Goal: Task Accomplishment & Management: Use online tool/utility

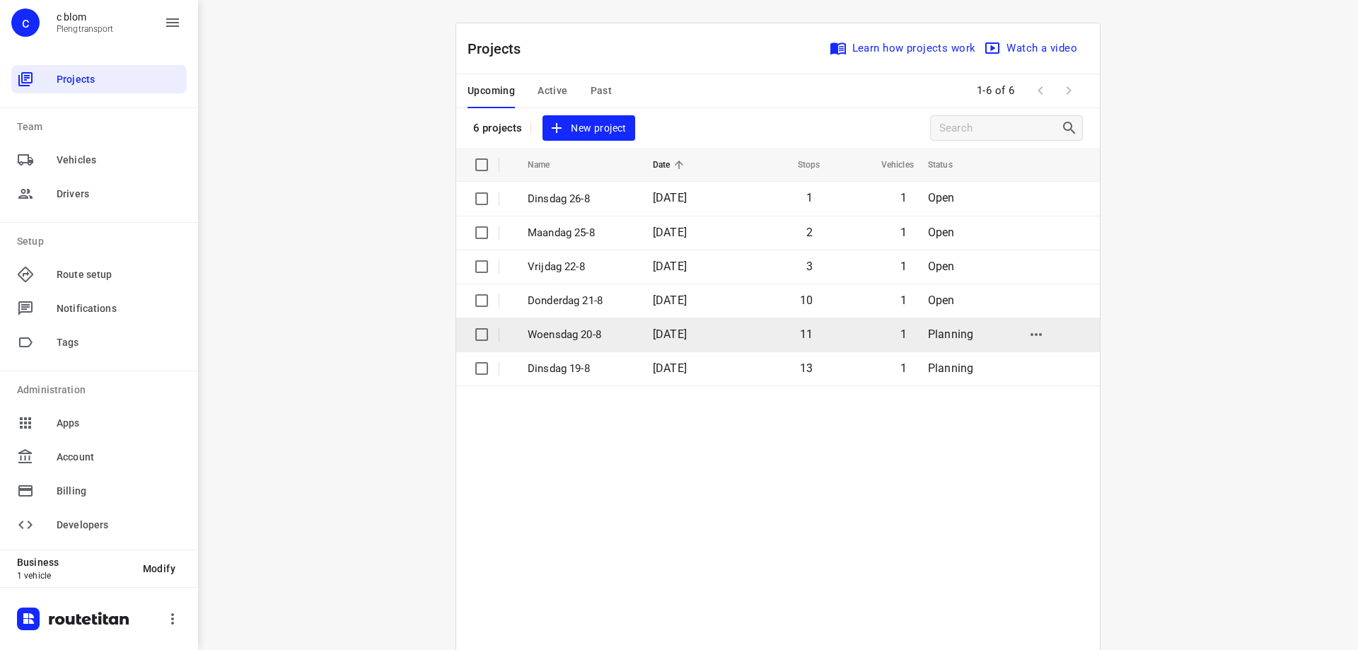
click at [678, 327] on span "[DATE]" at bounding box center [670, 333] width 34 height 13
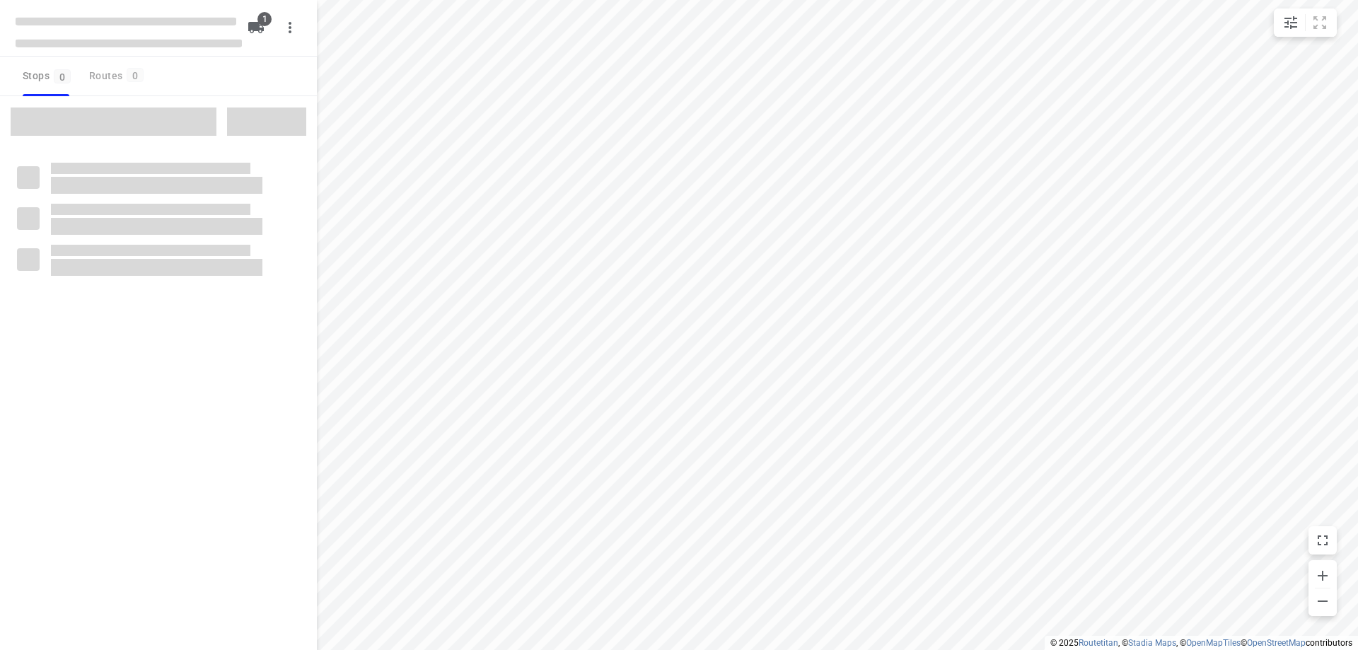
type input "distance"
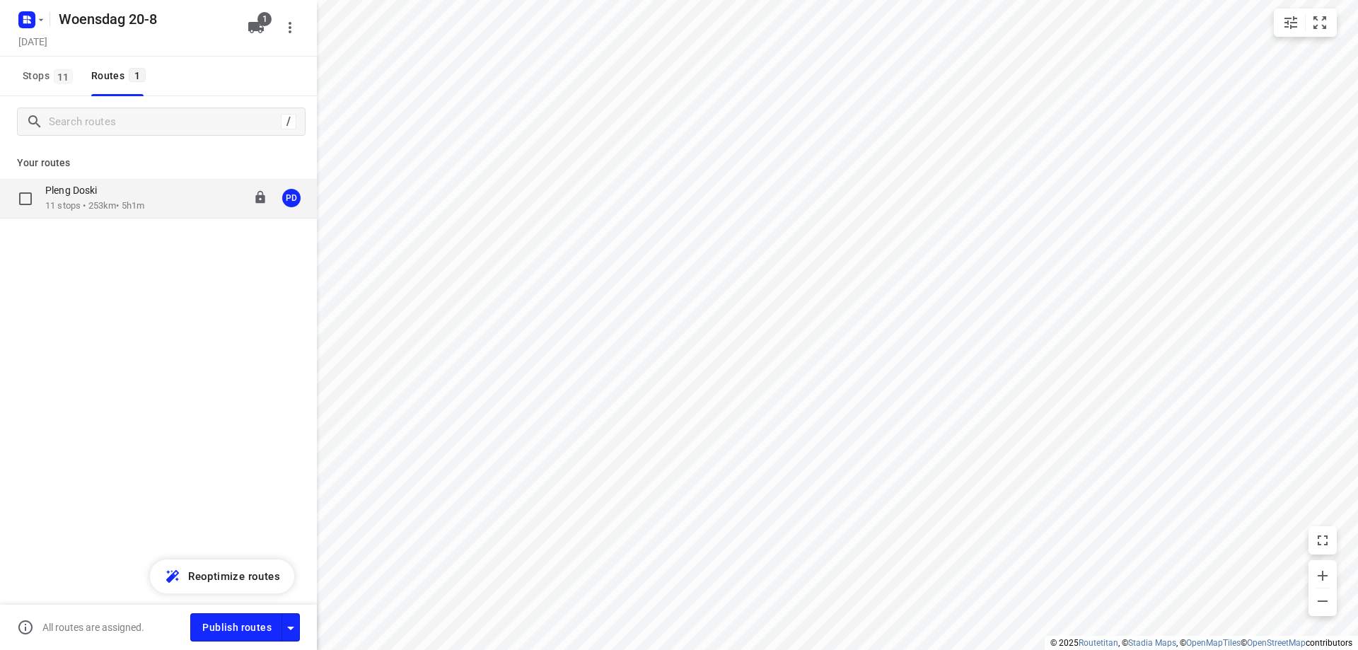
click at [91, 187] on p "Pleng Doski" at bounding box center [75, 190] width 60 height 13
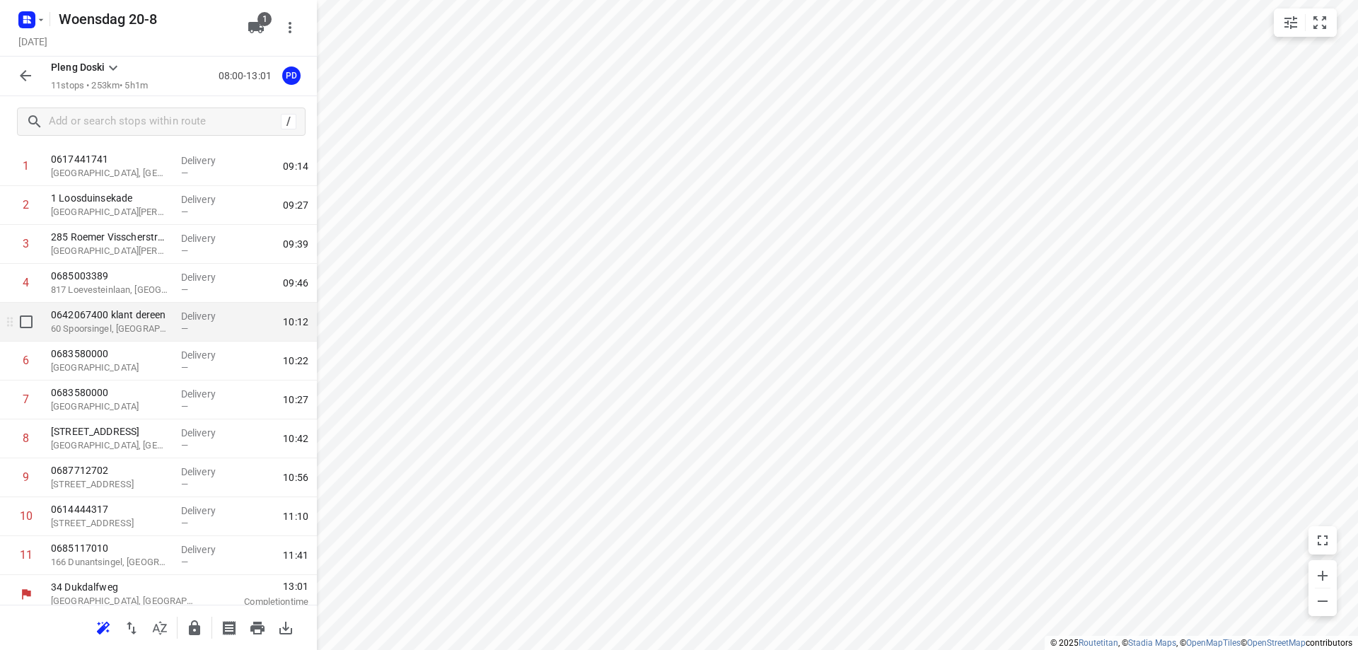
scroll to position [80, 0]
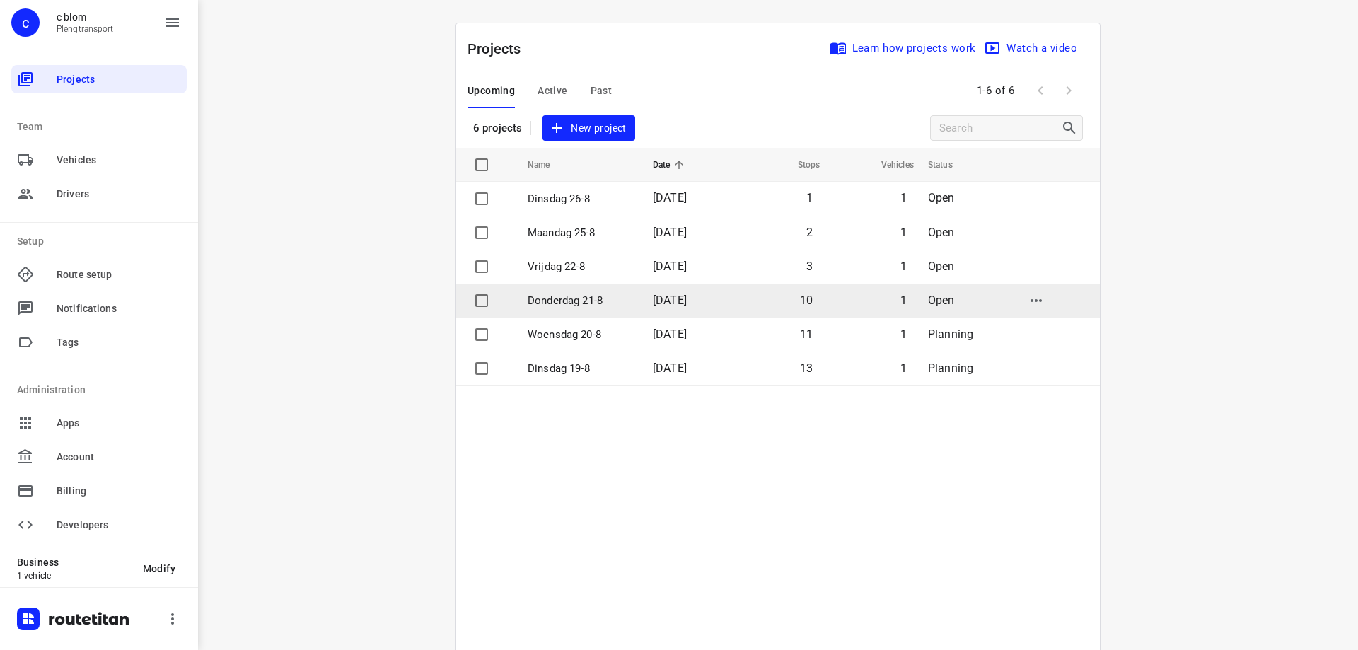
click at [675, 315] on td "[DATE]" at bounding box center [686, 301] width 91 height 34
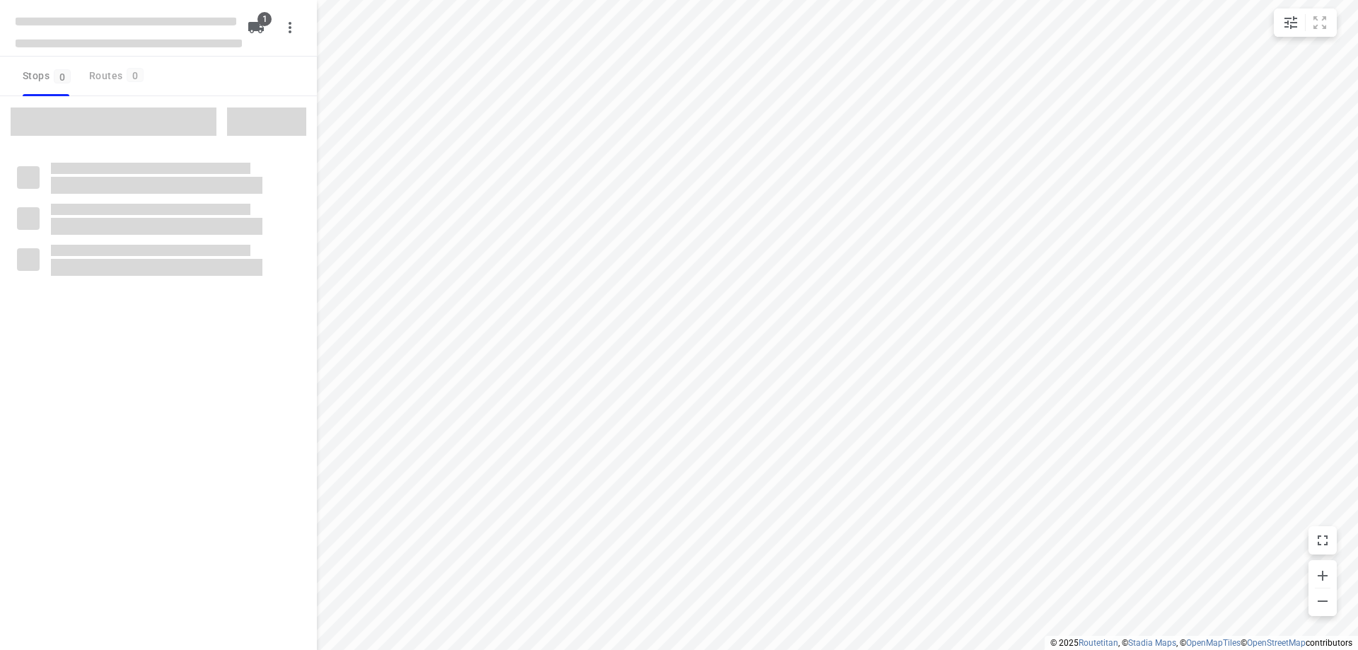
type input "distance"
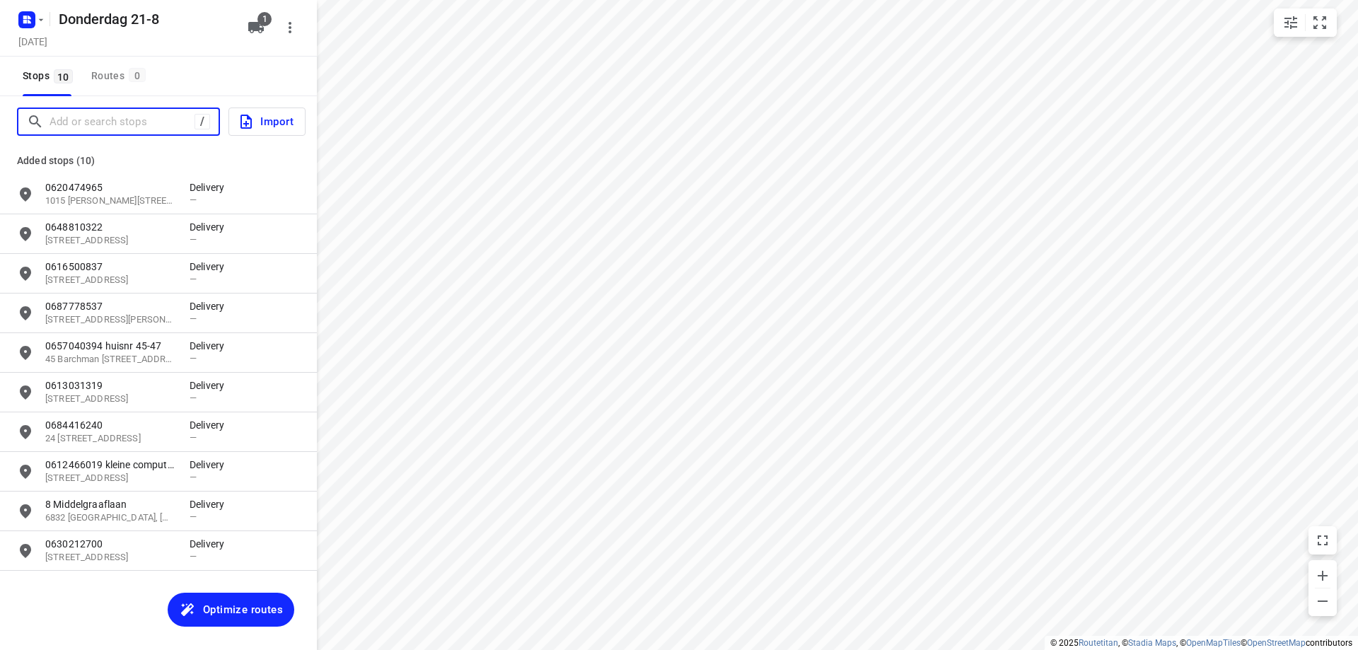
click at [115, 121] on input "Add or search stops" at bounding box center [122, 122] width 145 height 22
click at [108, 123] on input "Add or search stops" at bounding box center [177, 122] width 255 height 22
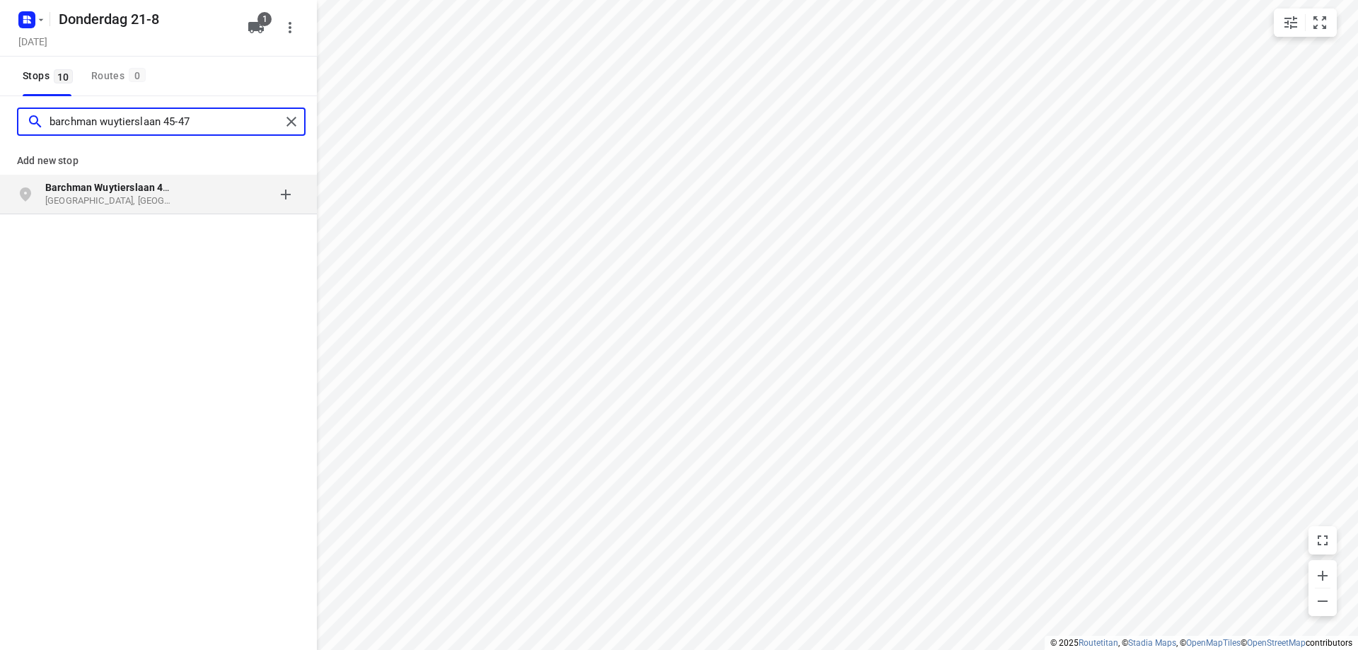
type input "barchman wuytierslaan 45-47"
click at [168, 202] on p "[GEOGRAPHIC_DATA], [GEOGRAPHIC_DATA]" at bounding box center [110, 200] width 130 height 13
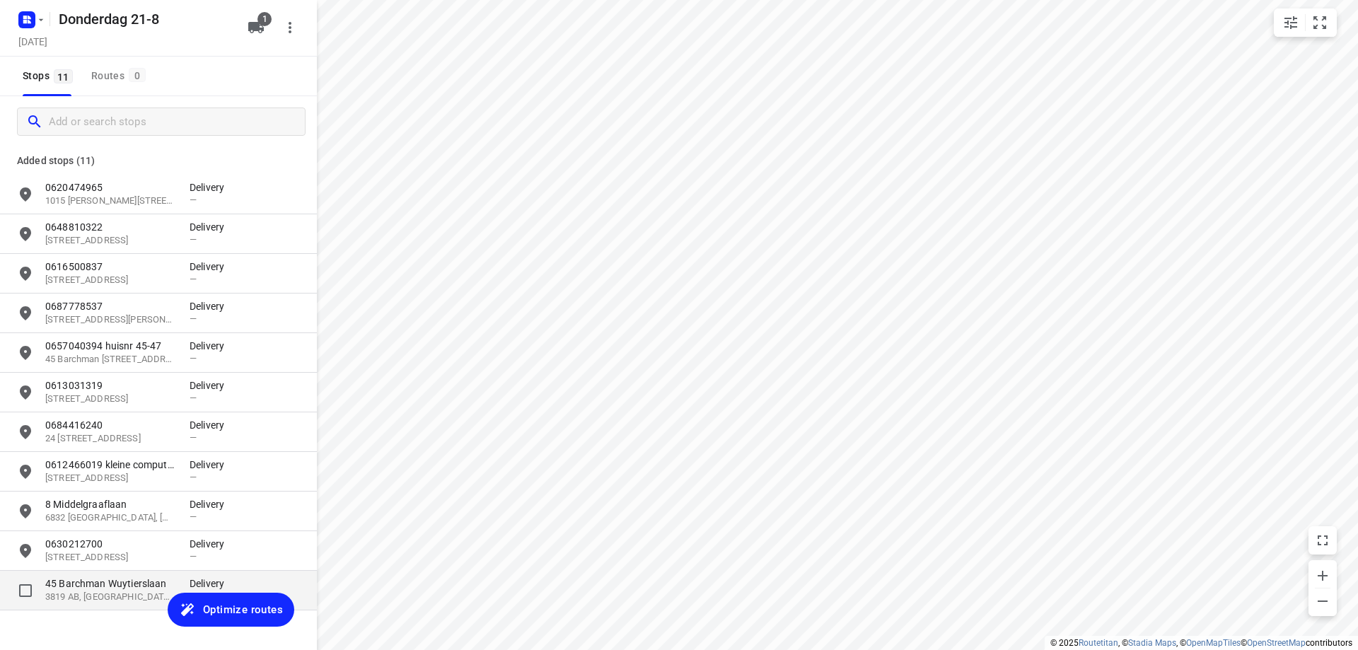
click at [120, 588] on p "45 Barchman Wuytierslaan" at bounding box center [110, 583] width 130 height 14
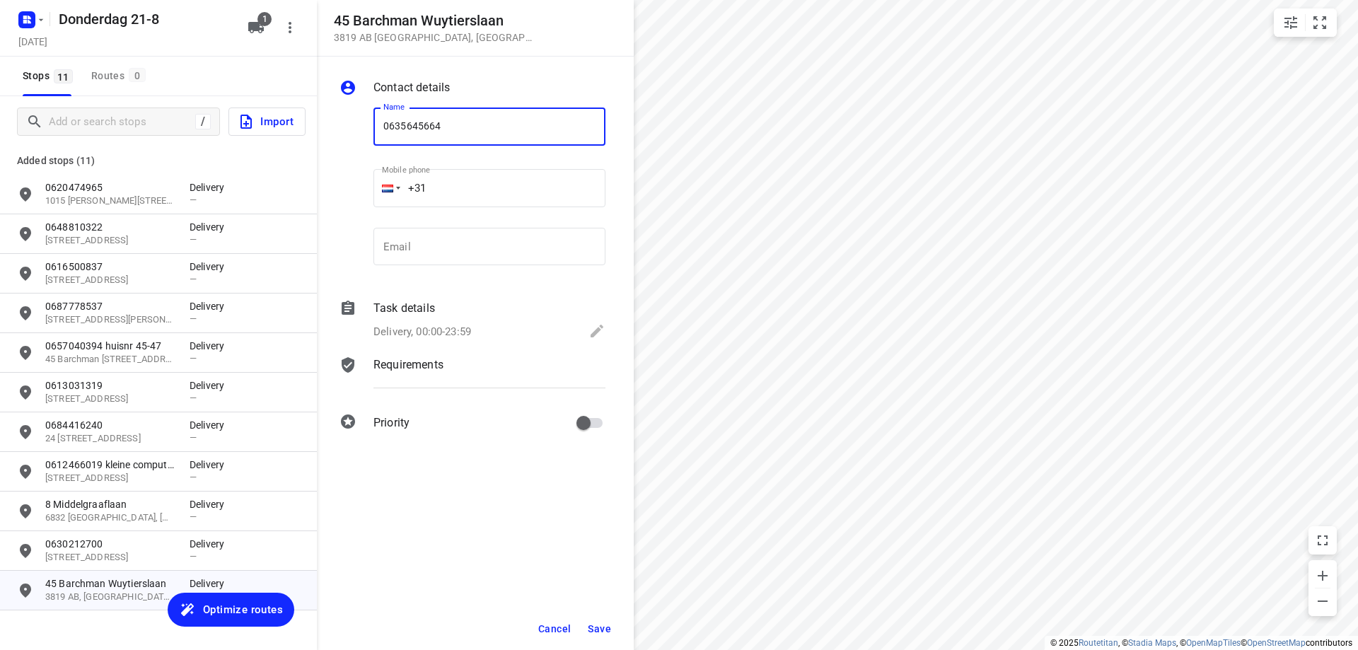
type input "0635645664"
click at [605, 632] on span "Save" at bounding box center [599, 628] width 23 height 11
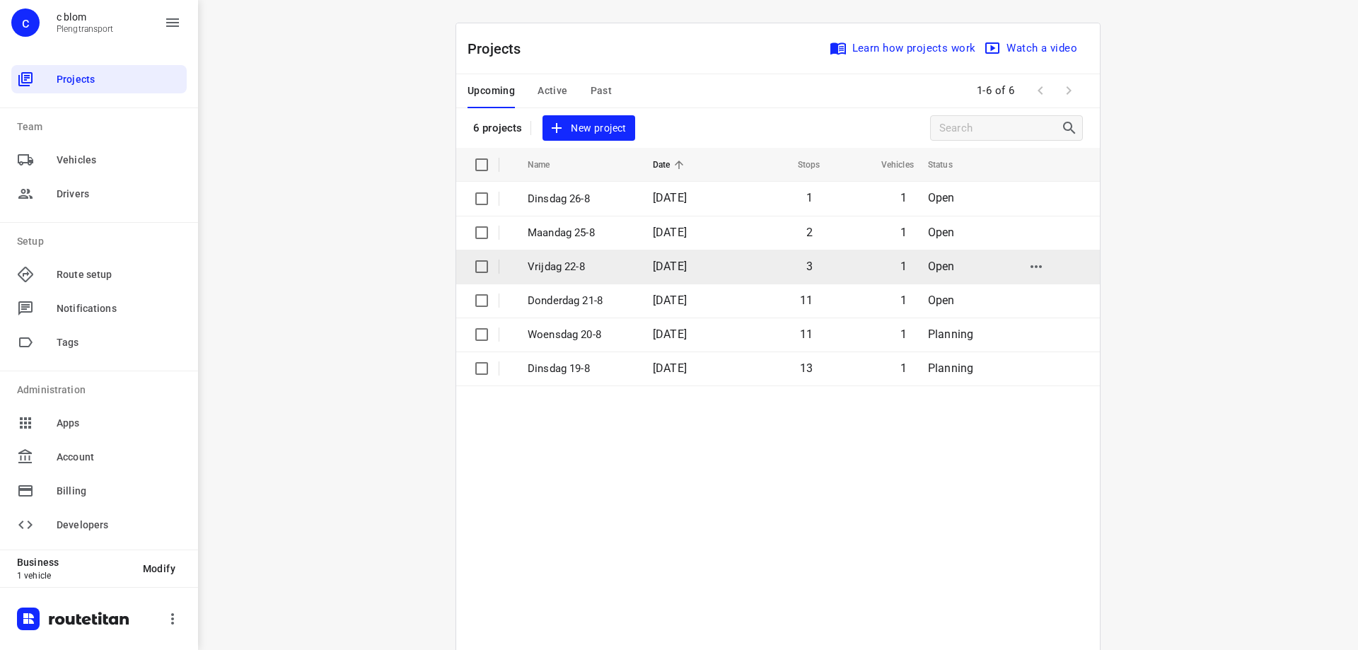
click at [546, 262] on p "Vrijdag 22-8" at bounding box center [580, 267] width 104 height 16
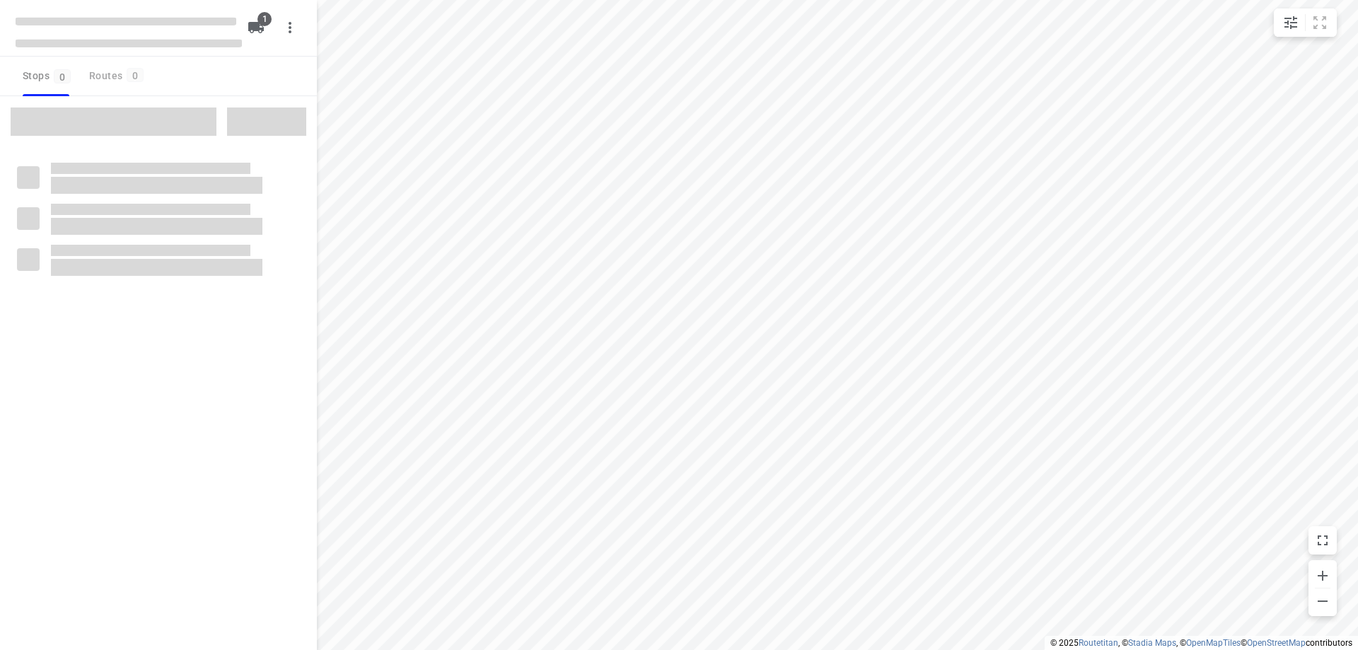
type input "distance"
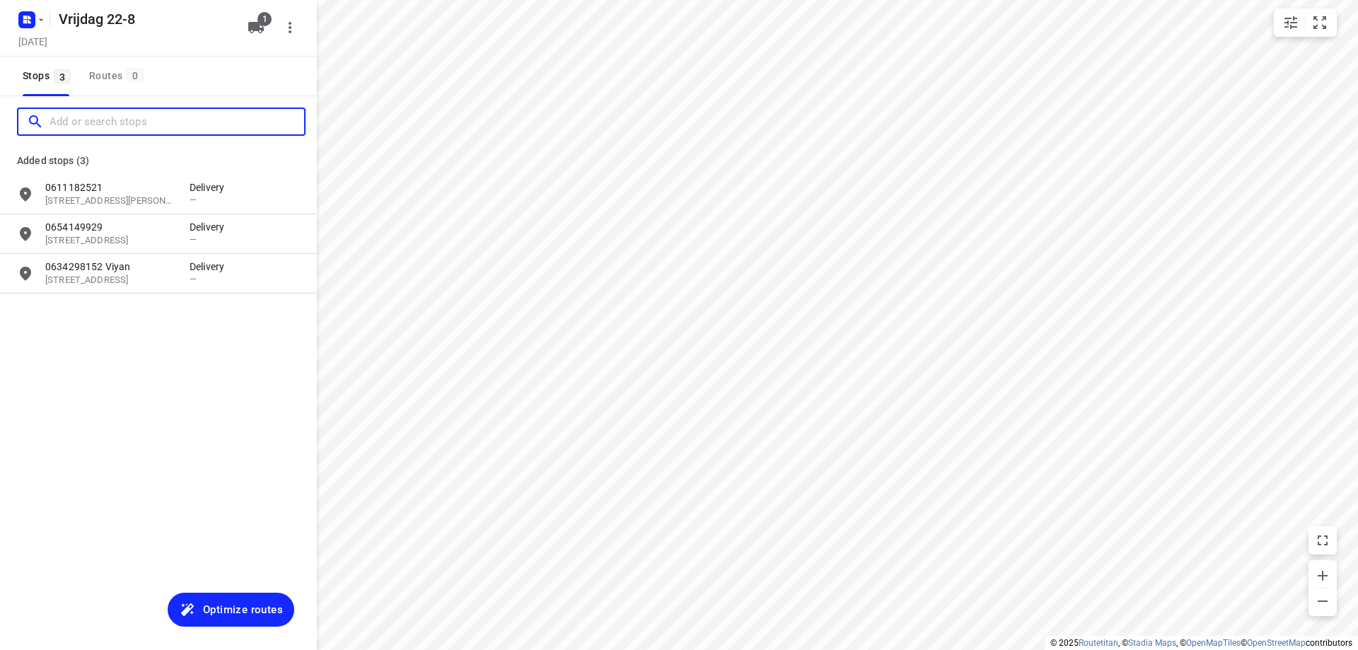
click at [124, 129] on input "Add or search stops" at bounding box center [177, 122] width 255 height 22
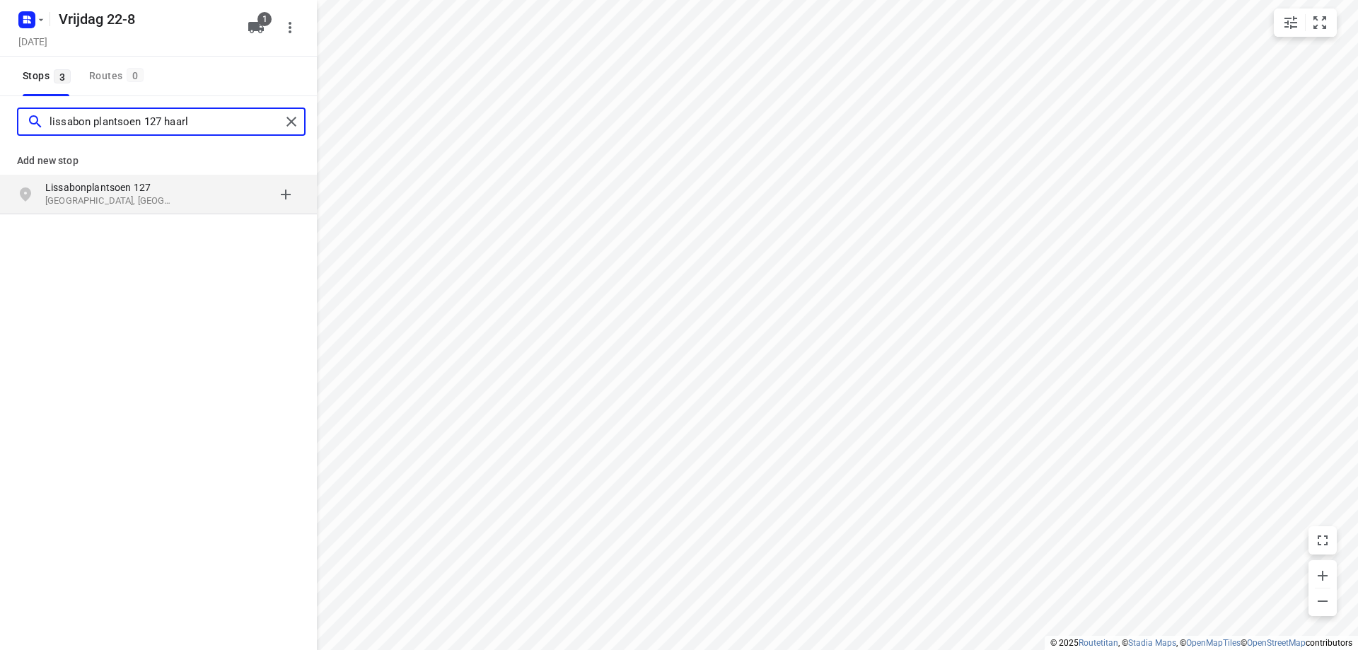
type input "lissabon plantsoen 127 haarl"
click at [130, 206] on p "[GEOGRAPHIC_DATA], [GEOGRAPHIC_DATA]" at bounding box center [110, 200] width 130 height 13
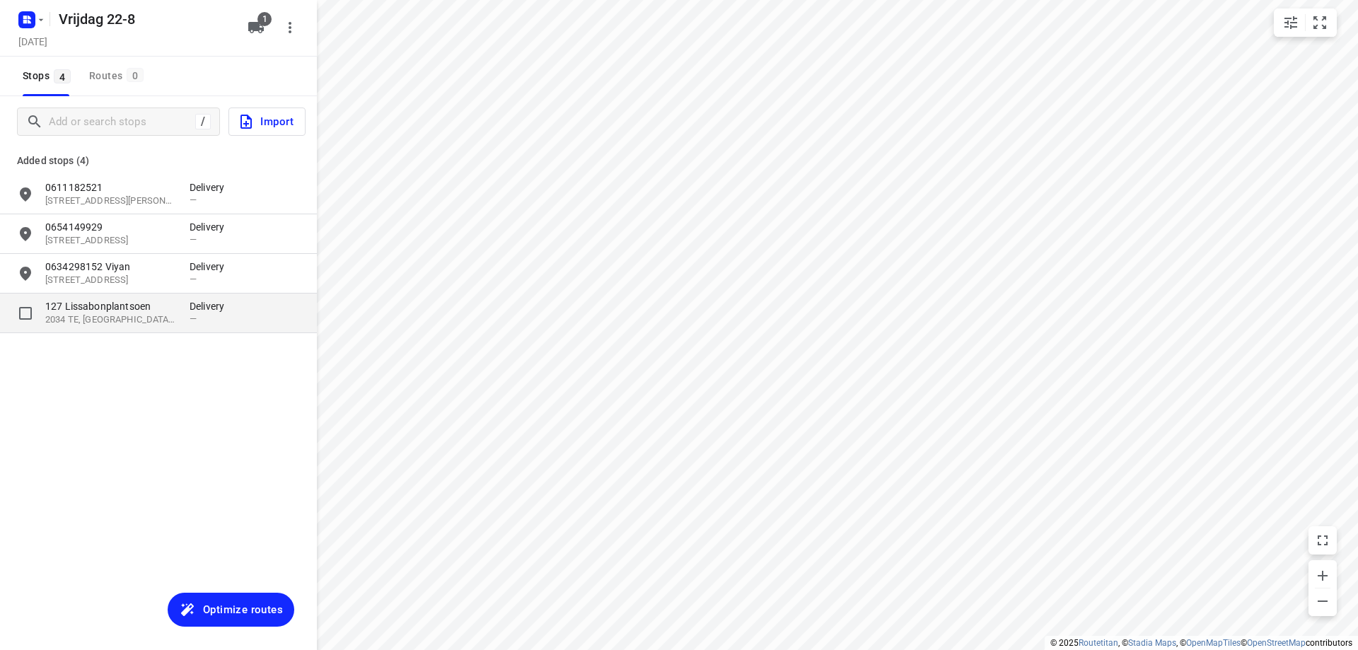
click at [126, 312] on p "127 Lissabonplantsoen" at bounding box center [110, 306] width 130 height 14
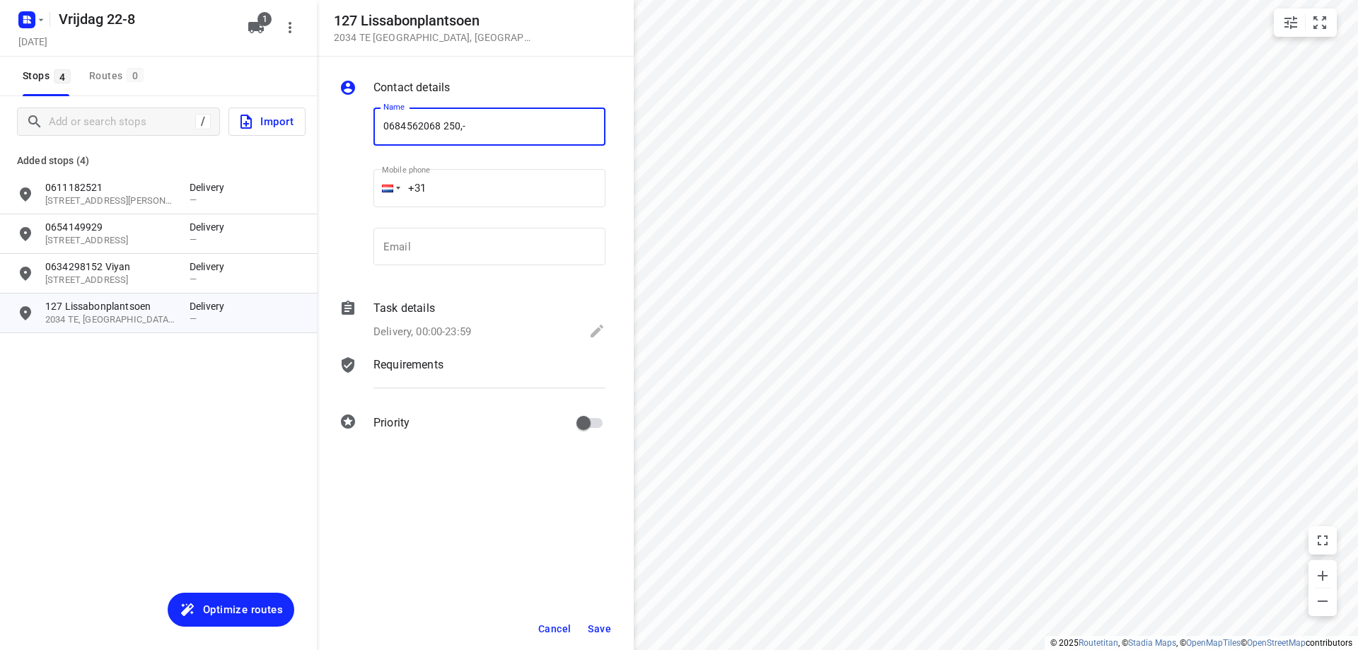
type input "0684562068 250,-"
click at [594, 627] on span "Save" at bounding box center [599, 628] width 23 height 11
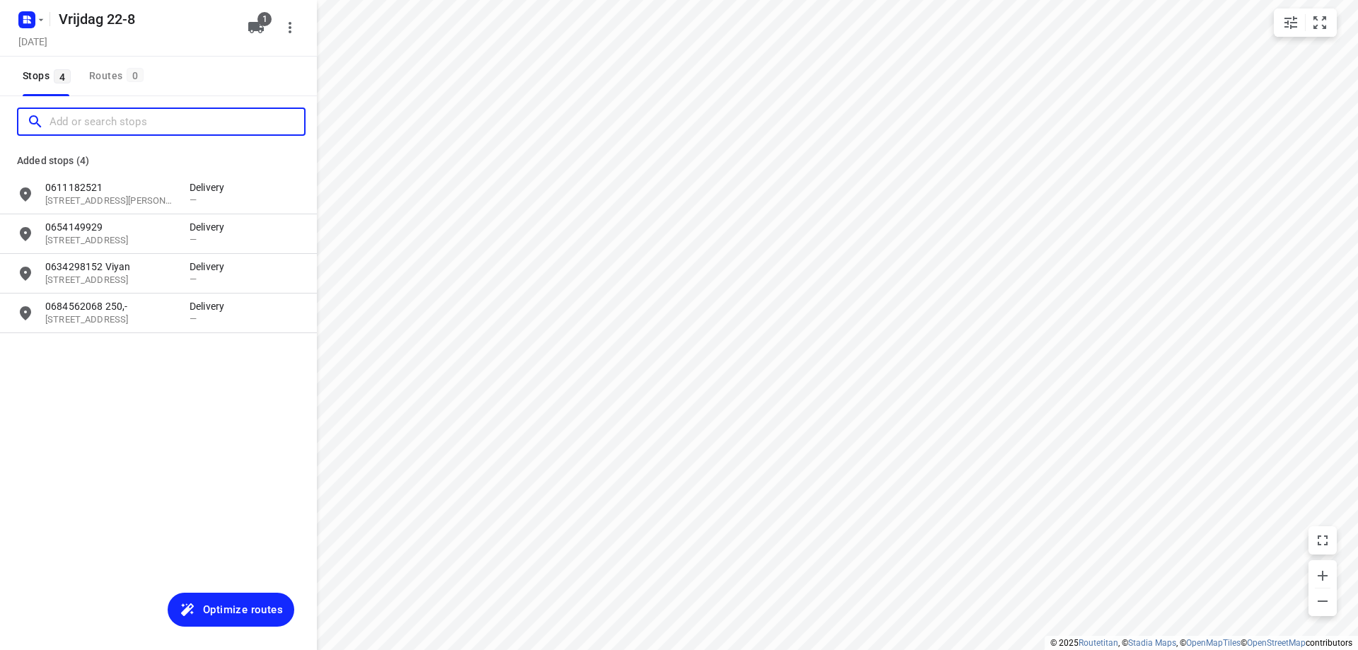
click at [134, 117] on input "Add or search stops" at bounding box center [177, 122] width 255 height 22
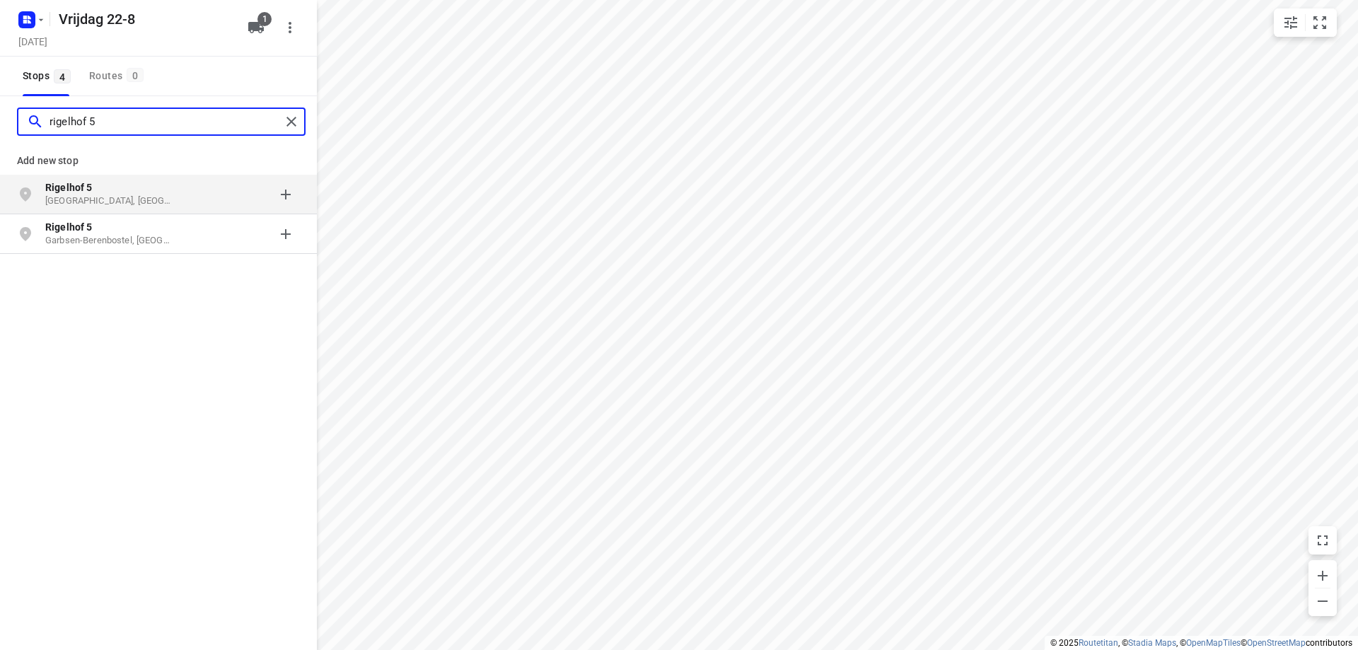
type input "rigelhof 5"
click at [129, 188] on p "Rigelhof 5" at bounding box center [110, 187] width 130 height 14
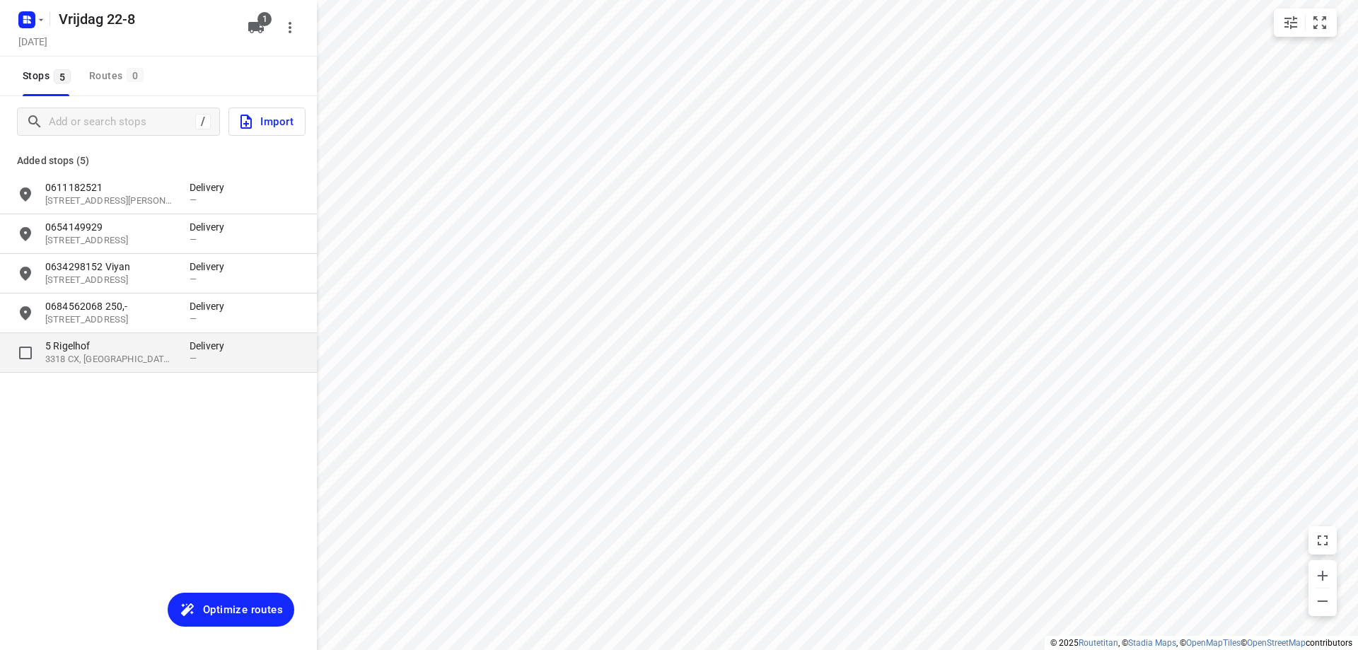
click at [146, 344] on p "5 Rigelhof" at bounding box center [110, 346] width 130 height 14
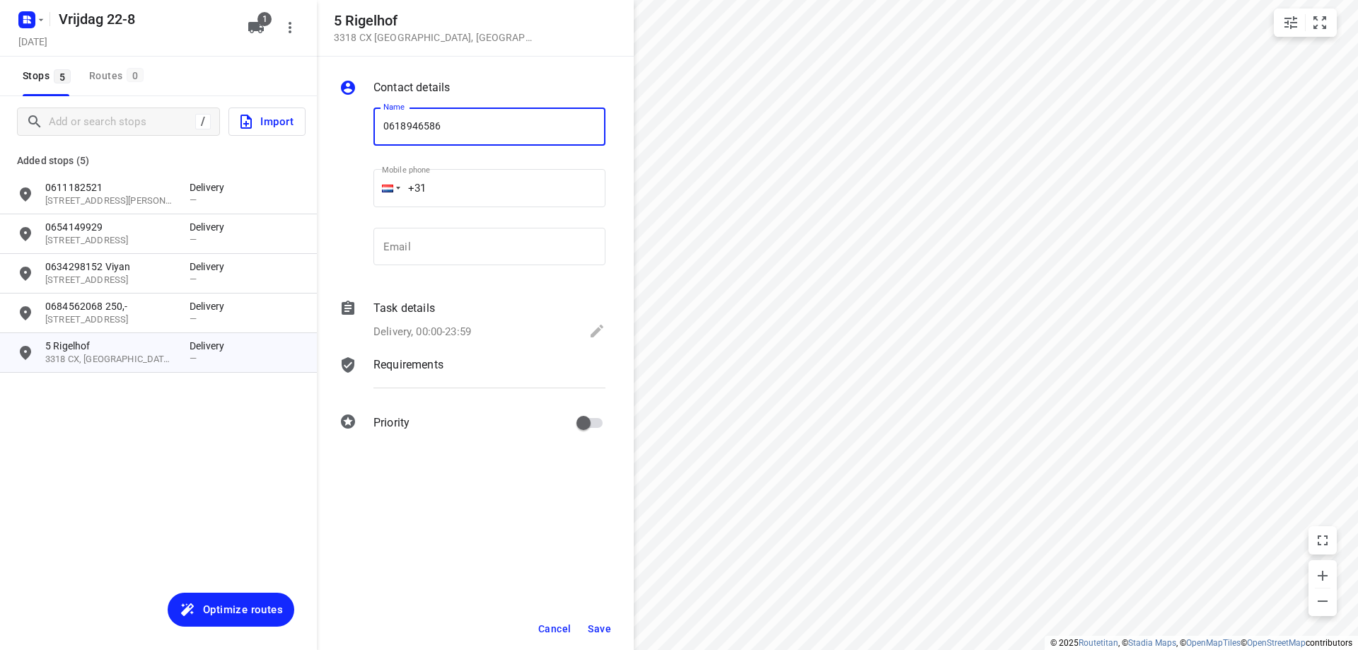
type input "0618946586"
click at [592, 626] on span "Save" at bounding box center [599, 628] width 23 height 11
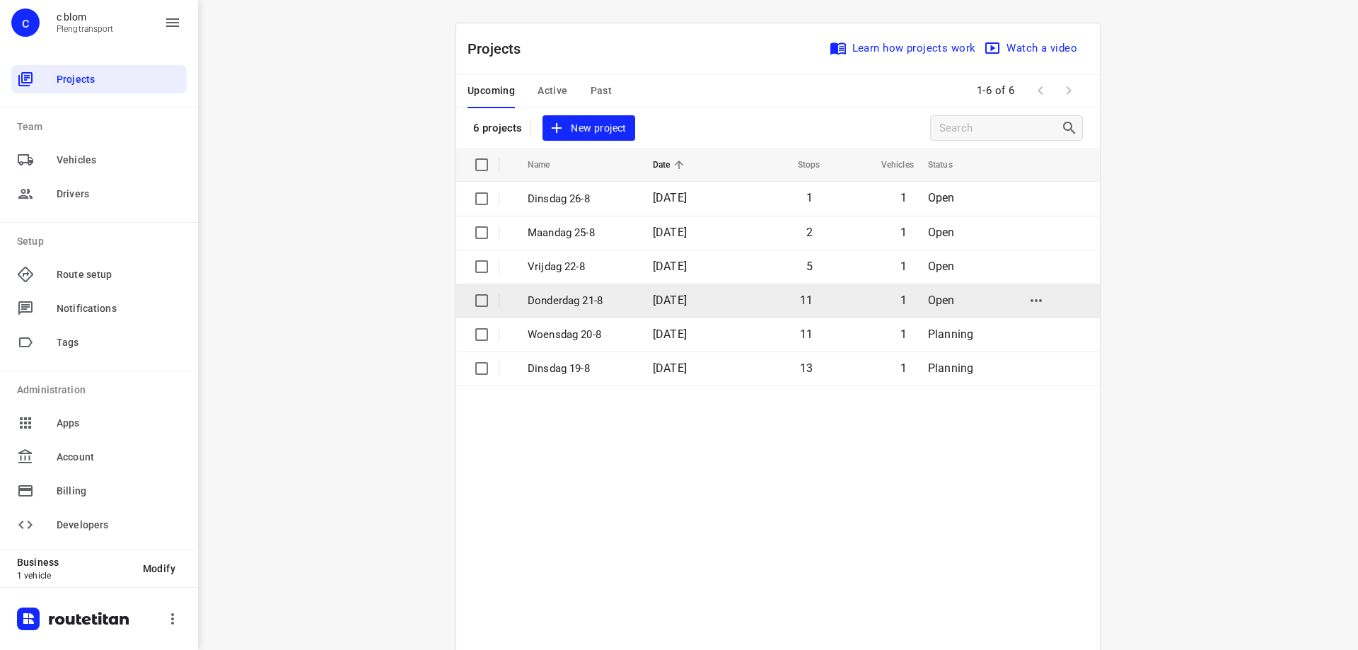
click at [558, 295] on p "Donderdag 21-8" at bounding box center [580, 301] width 104 height 16
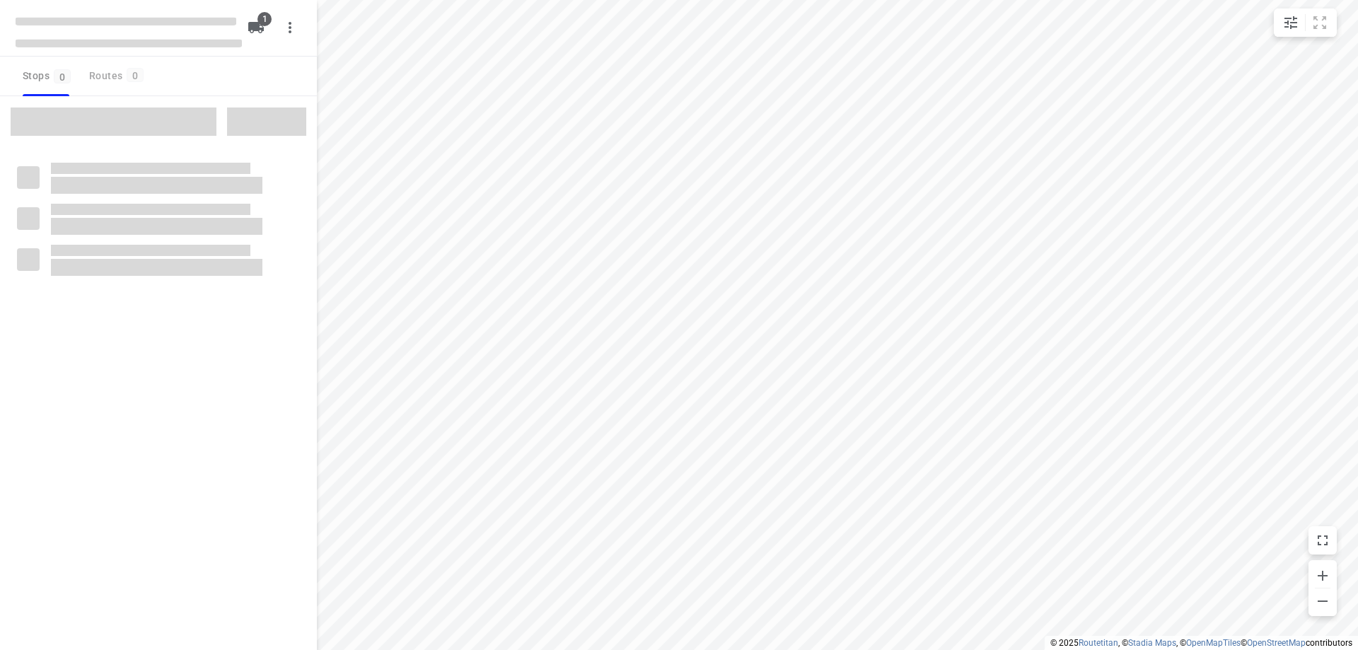
type input "distance"
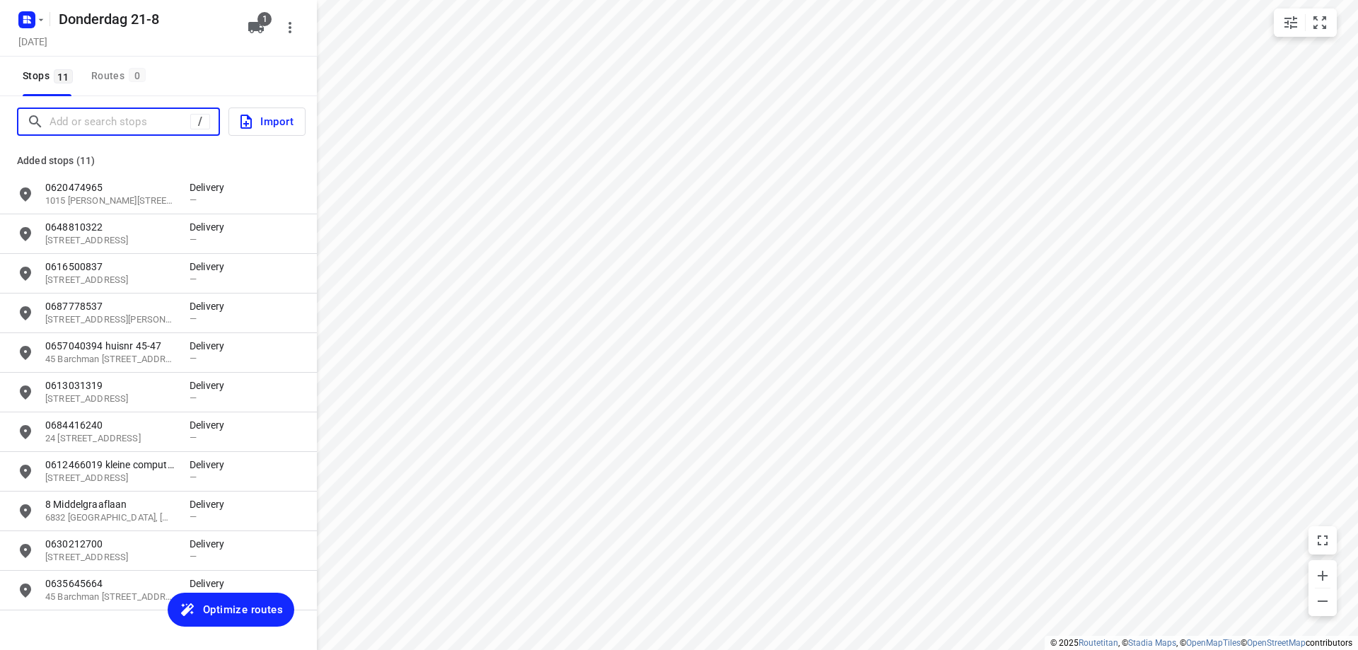
click at [142, 126] on input "Add or search stops" at bounding box center [120, 122] width 141 height 22
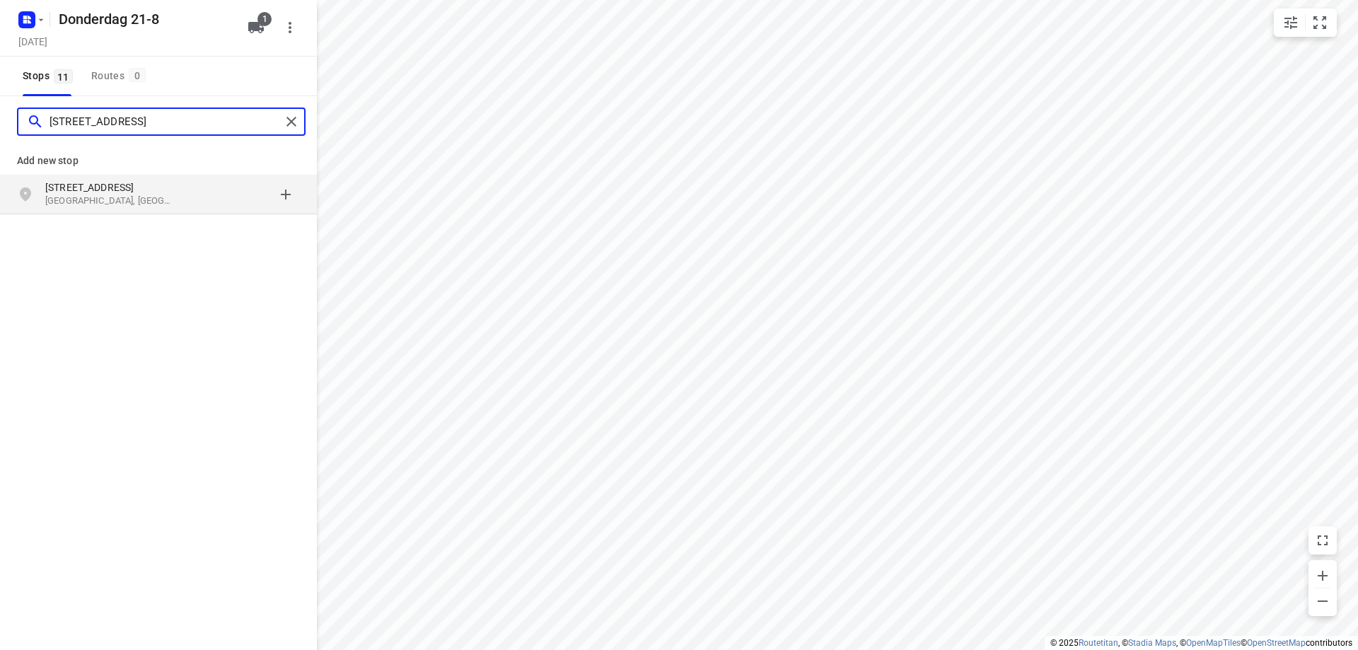
type input "[STREET_ADDRESS]"
click at [161, 200] on p "[GEOGRAPHIC_DATA], [GEOGRAPHIC_DATA]" at bounding box center [110, 200] width 130 height 13
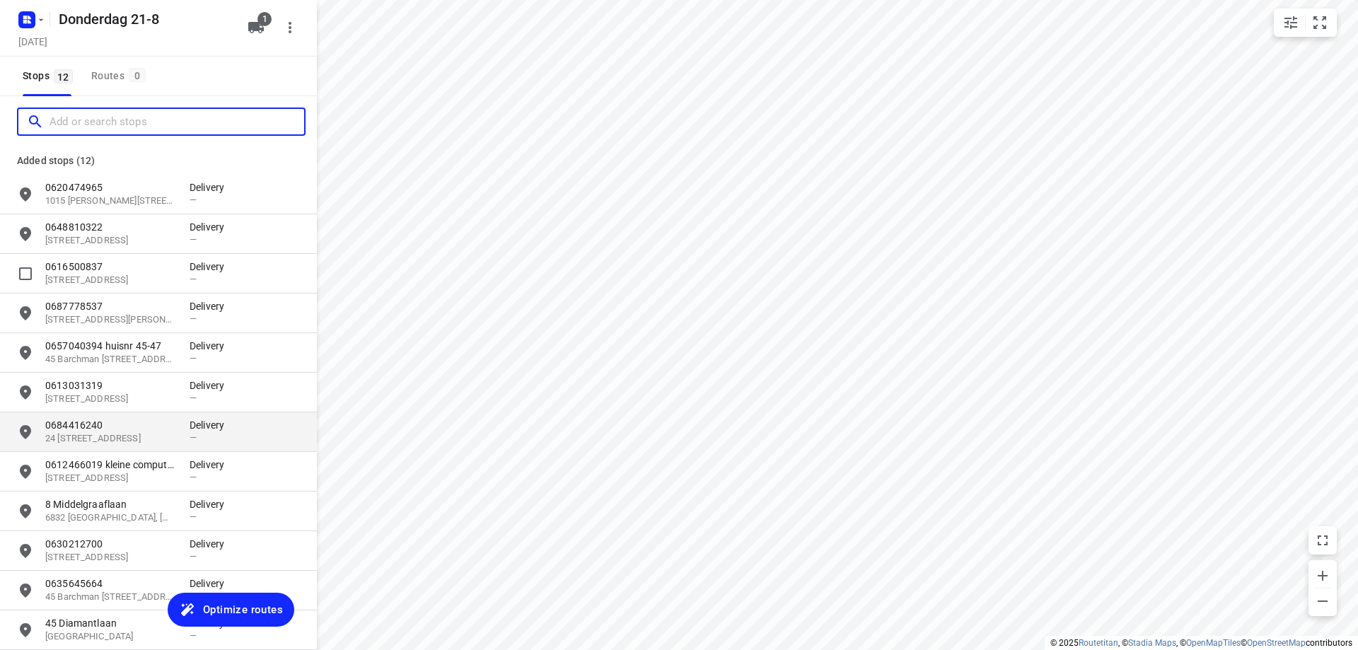
scroll to position [65, 0]
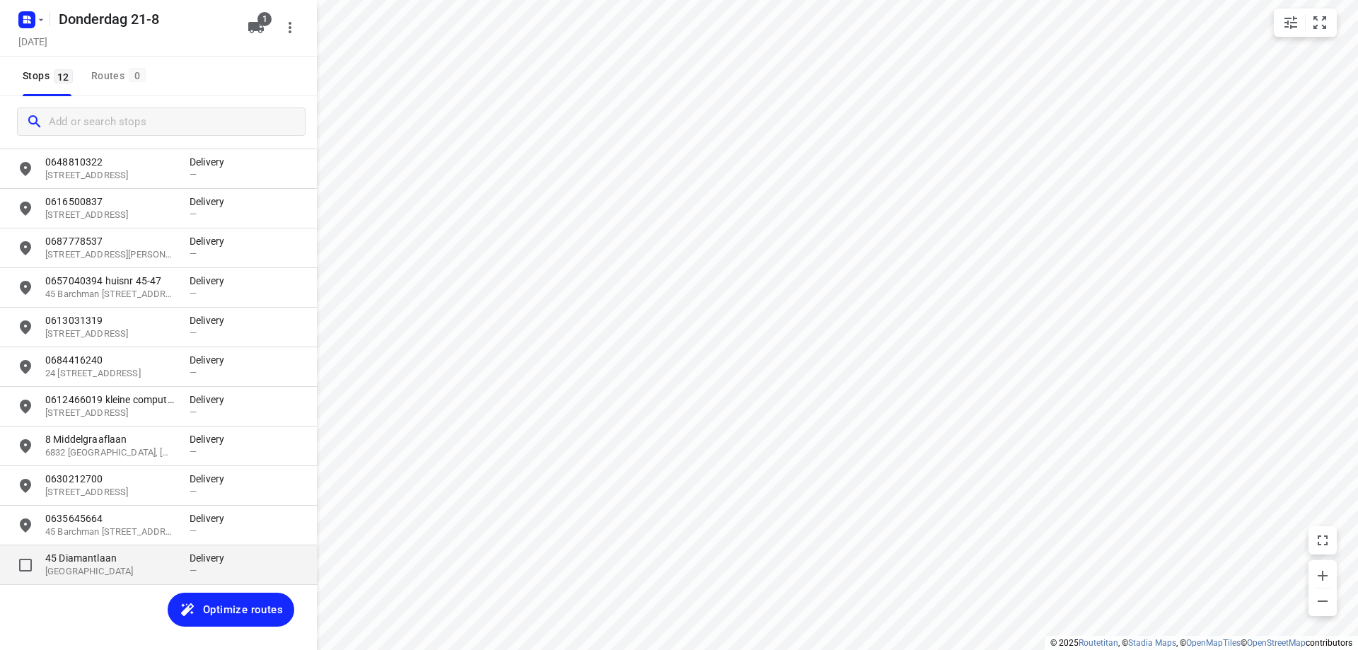
click at [112, 560] on p "45 Diamantlaan" at bounding box center [110, 558] width 130 height 14
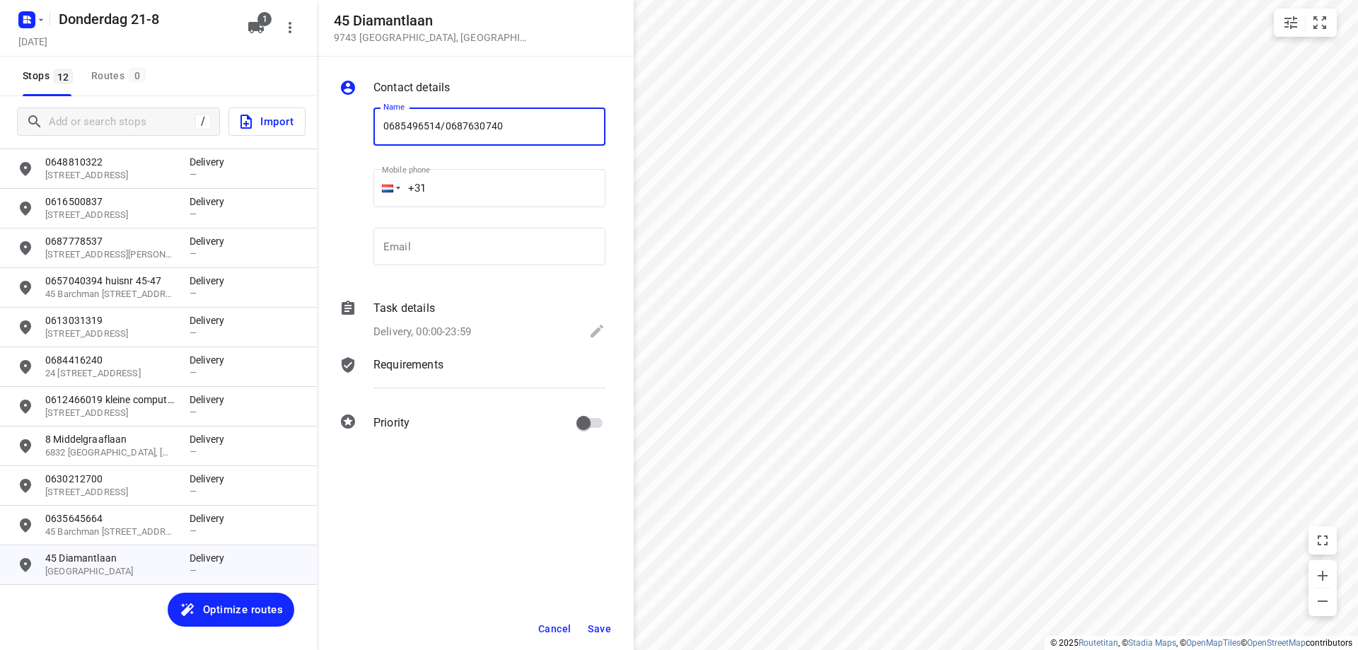
type input "0685496514/0687630740"
click at [603, 627] on span "Save" at bounding box center [599, 628] width 23 height 11
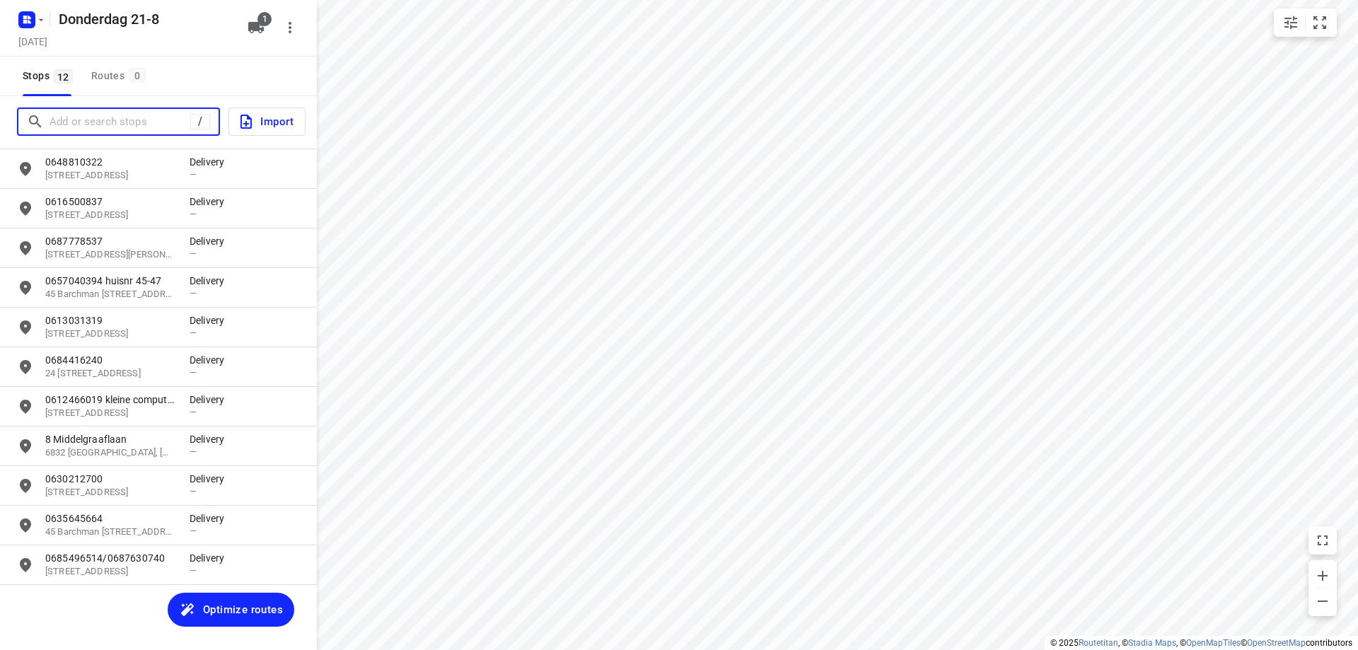
click at [146, 118] on input "Add or search stops" at bounding box center [120, 122] width 141 height 22
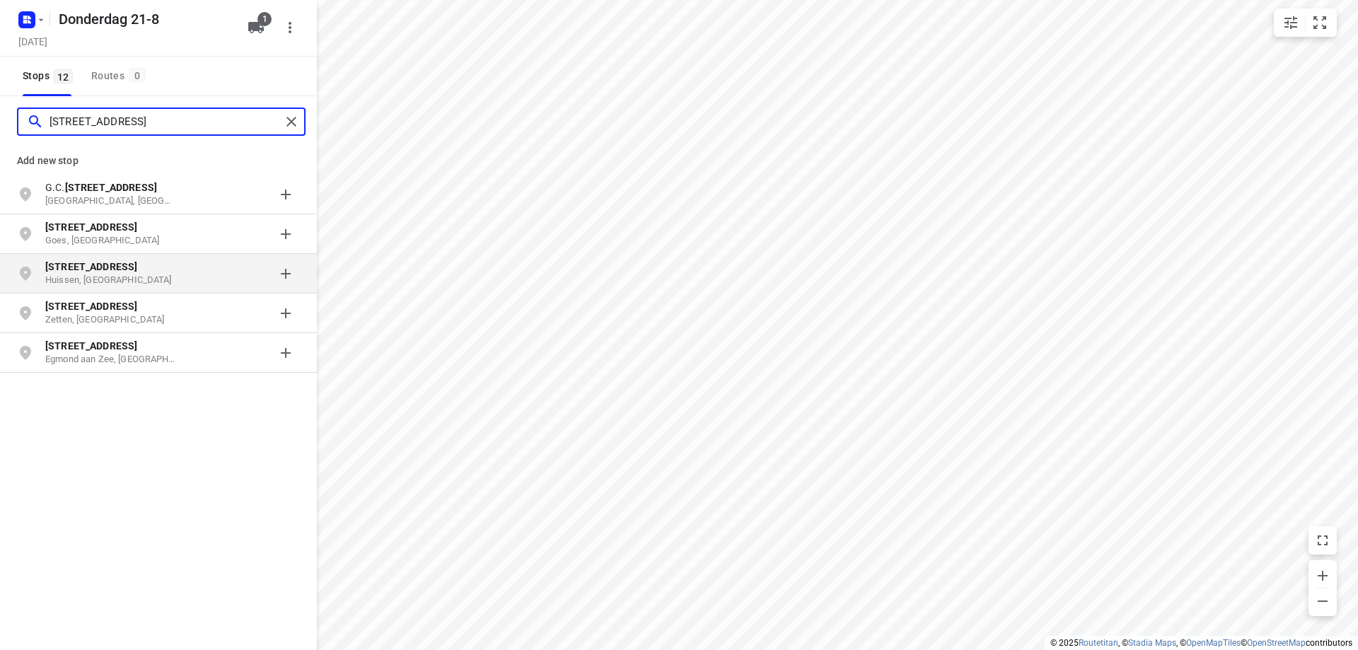
type input "[STREET_ADDRESS]"
click at [136, 264] on p "[STREET_ADDRESS]" at bounding box center [110, 267] width 130 height 14
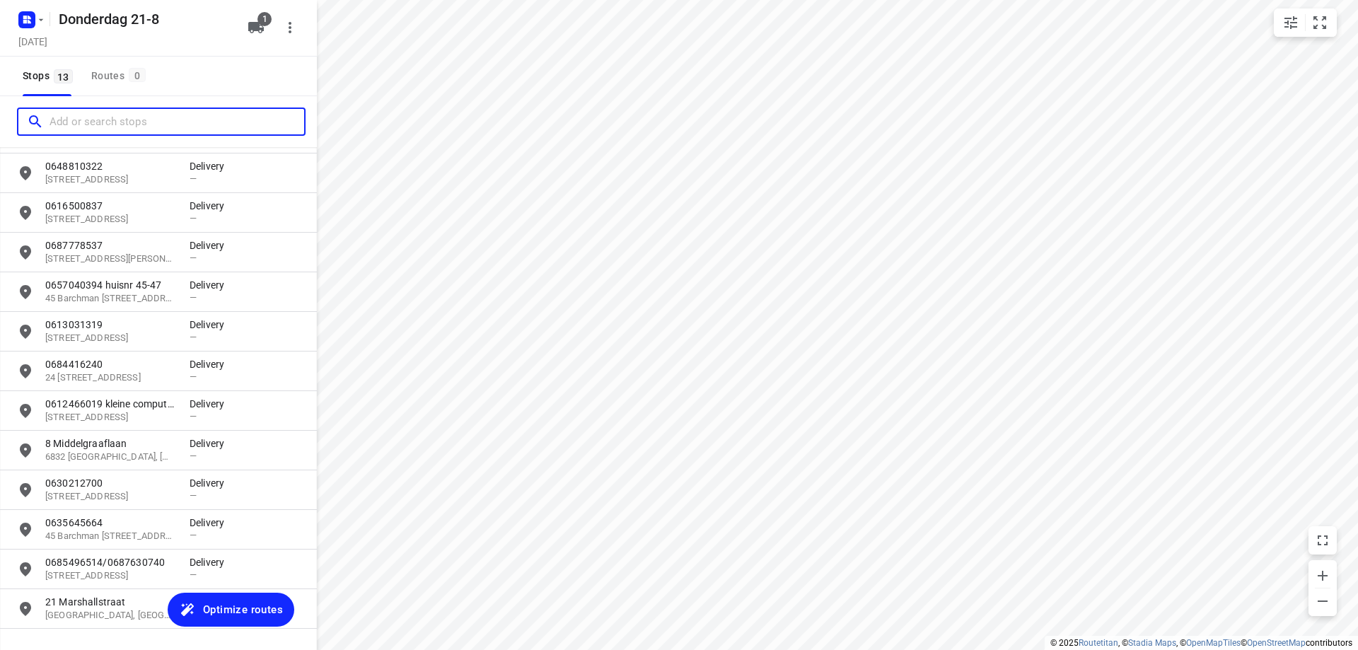
scroll to position [105, 0]
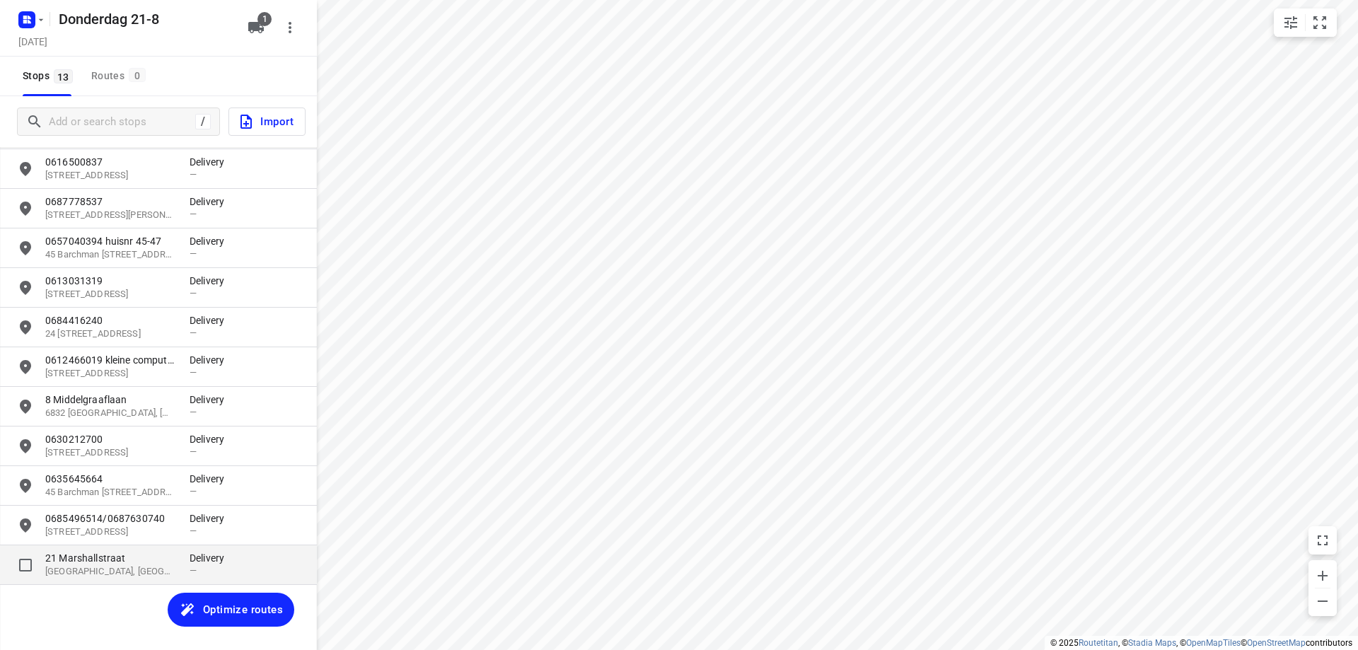
click at [134, 557] on p "21 Marshallstraat" at bounding box center [110, 558] width 130 height 14
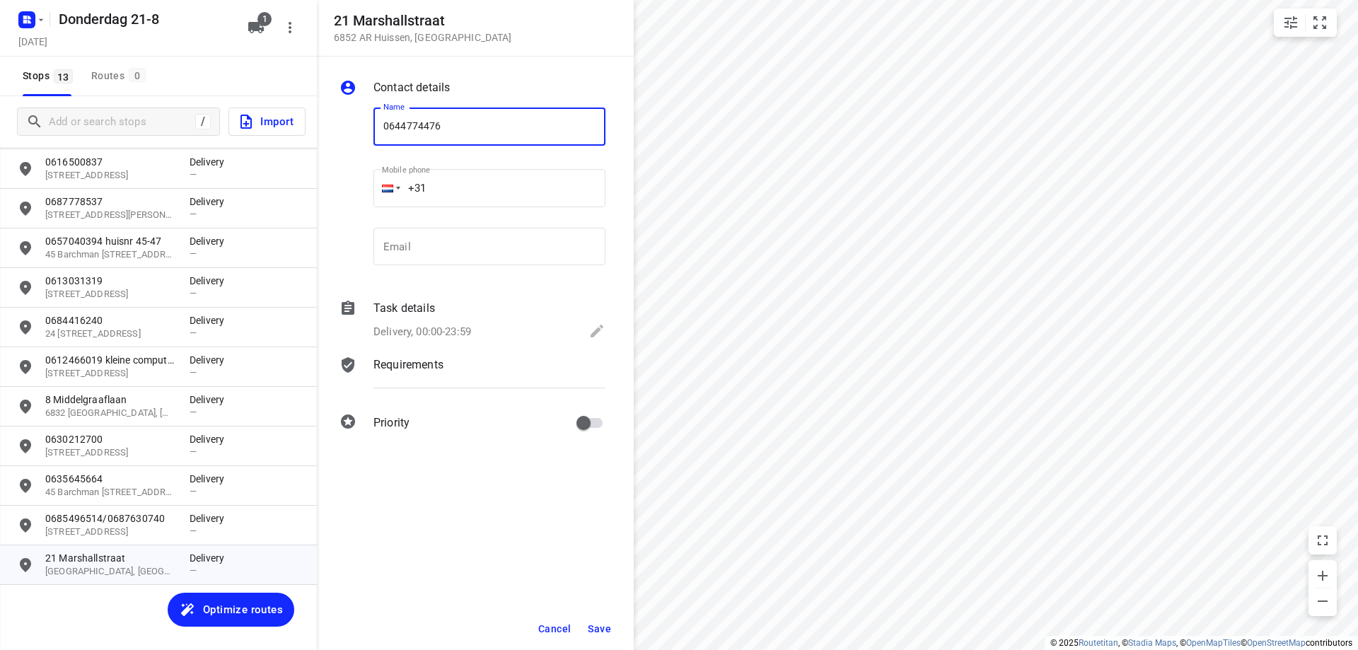
type input "0644774476"
click at [605, 636] on button "Save" at bounding box center [599, 628] width 35 height 25
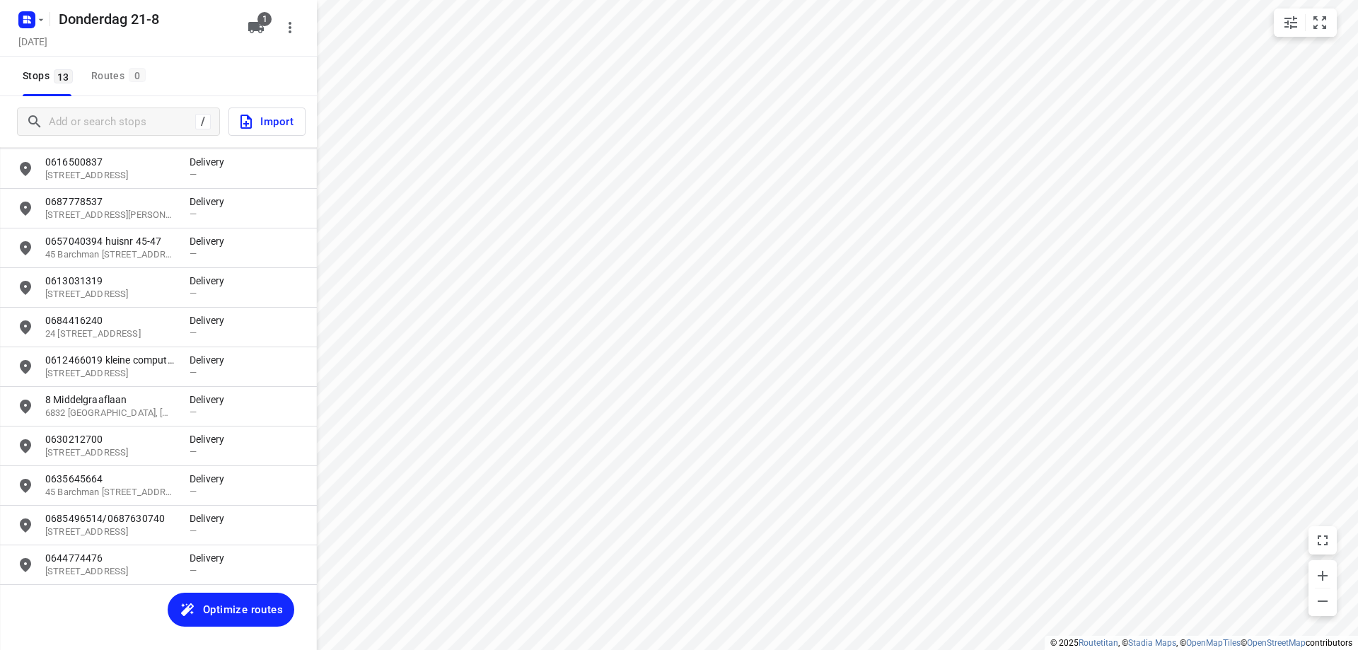
click at [260, 609] on span "Optimize routes" at bounding box center [243, 609] width 80 height 18
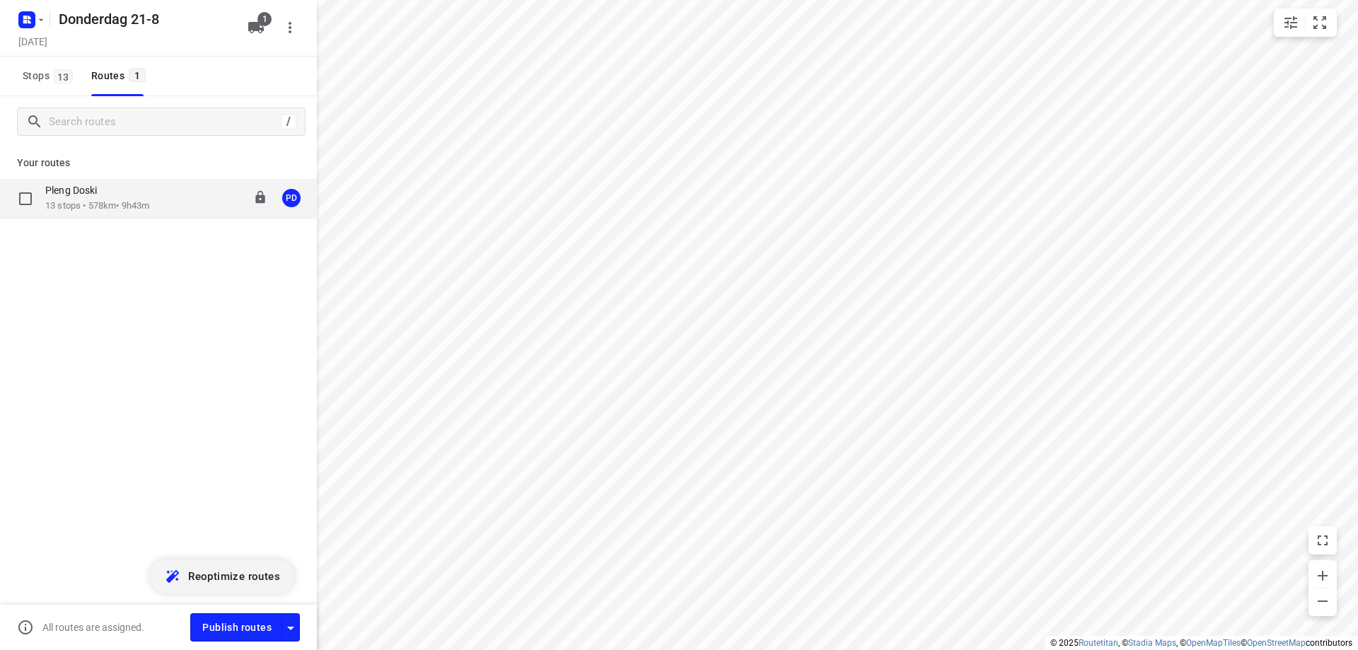
click at [149, 207] on p "13 stops • 578km • 9h43m" at bounding box center [97, 205] width 104 height 13
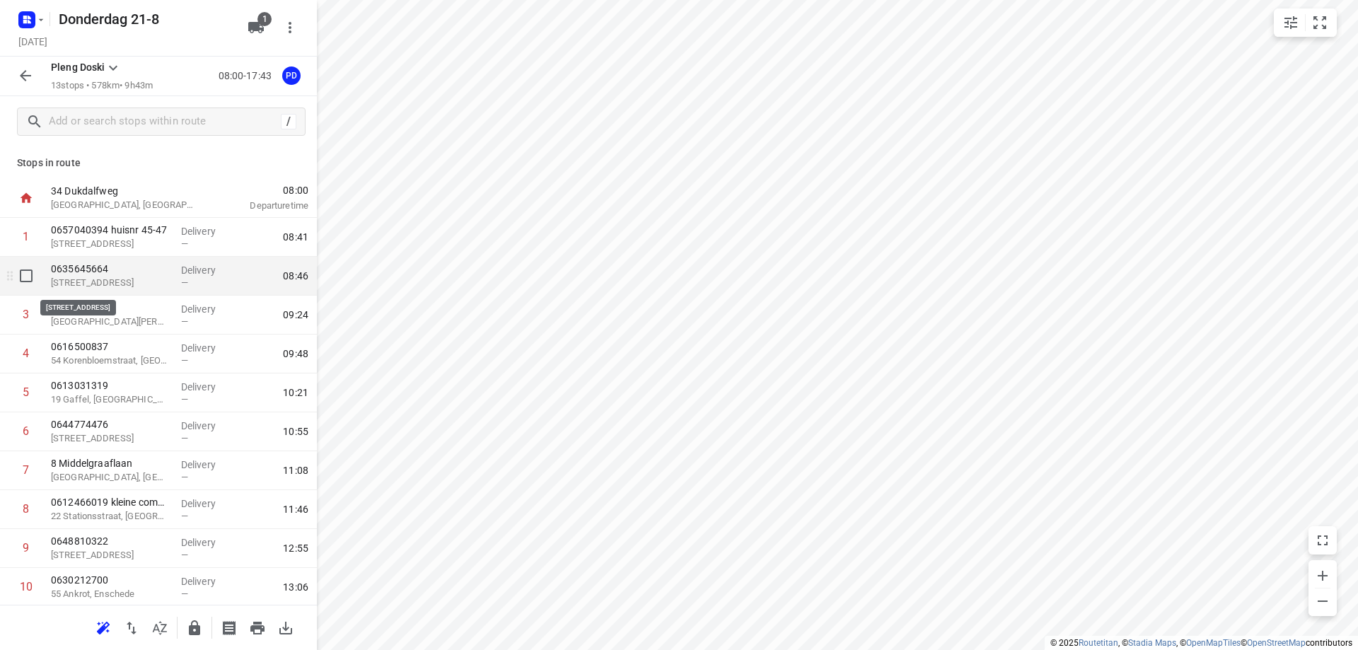
click at [156, 279] on p "[STREET_ADDRESS]" at bounding box center [110, 283] width 119 height 14
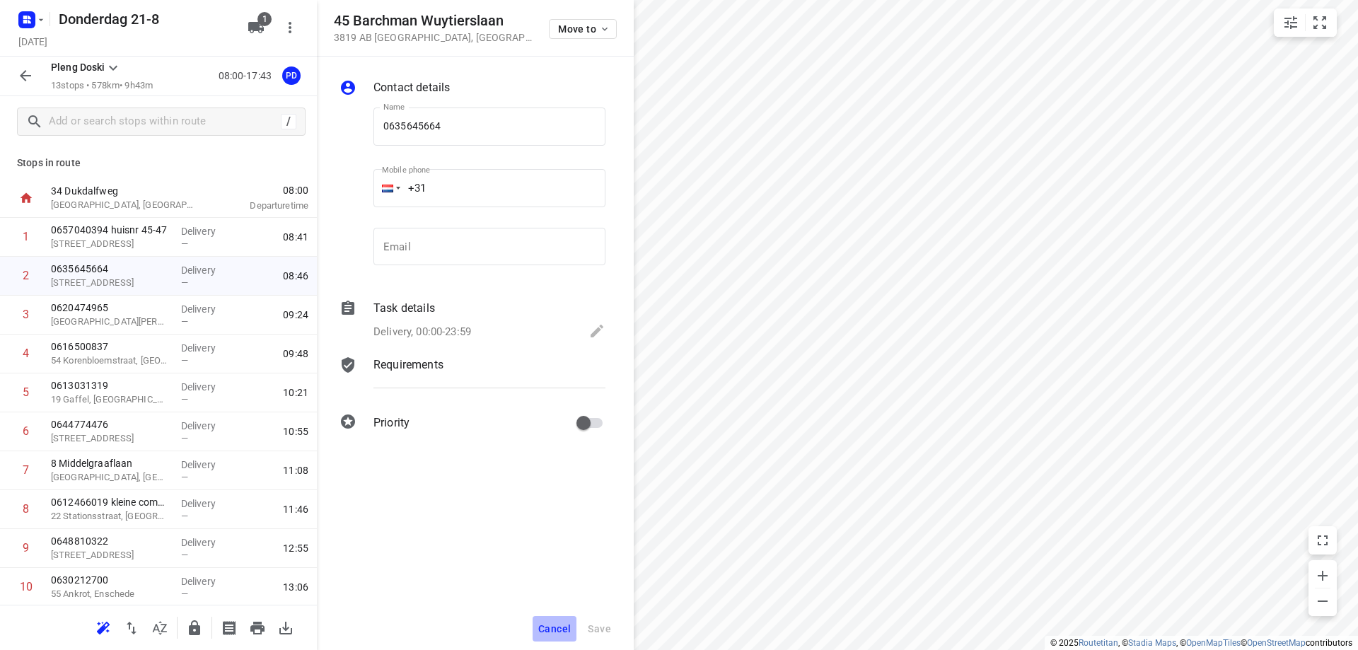
click at [545, 625] on span "Cancel" at bounding box center [554, 628] width 33 height 11
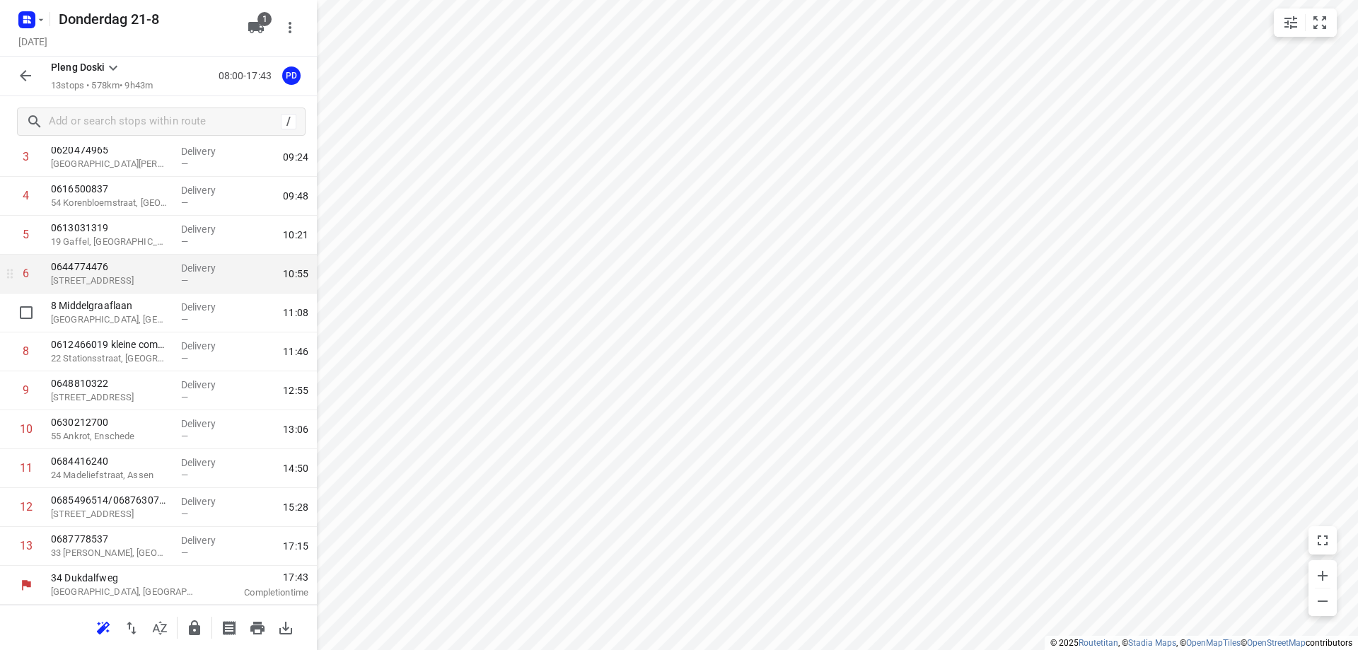
scroll to position [0, 0]
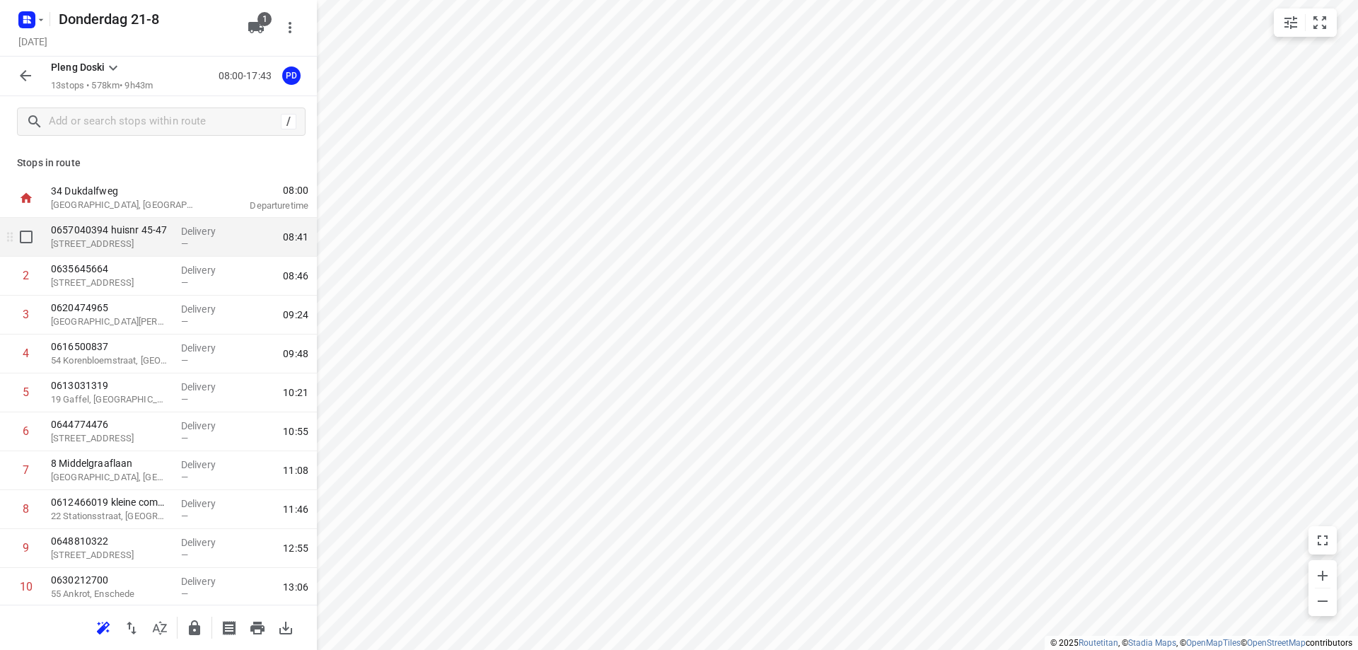
click at [135, 255] on div "0657040394 huisnr 45-47 45 [STREET_ADDRESS]" at bounding box center [110, 237] width 130 height 39
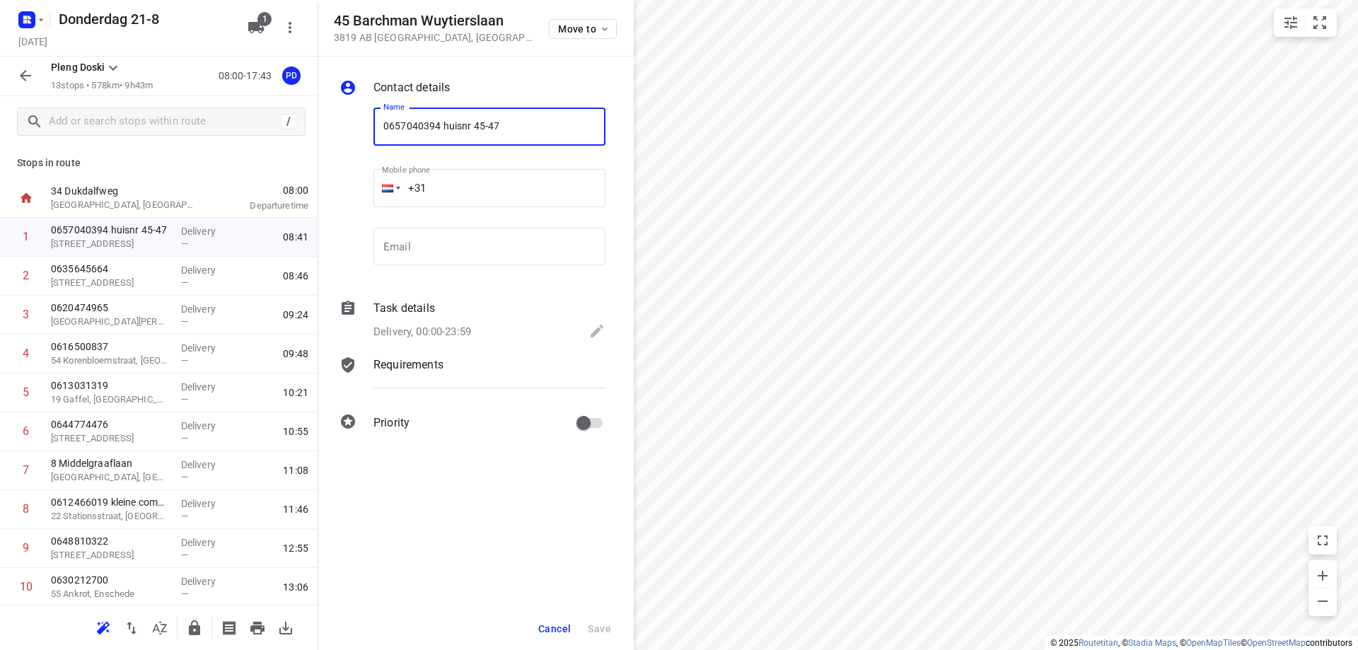
click at [539, 628] on span "Cancel" at bounding box center [554, 628] width 33 height 11
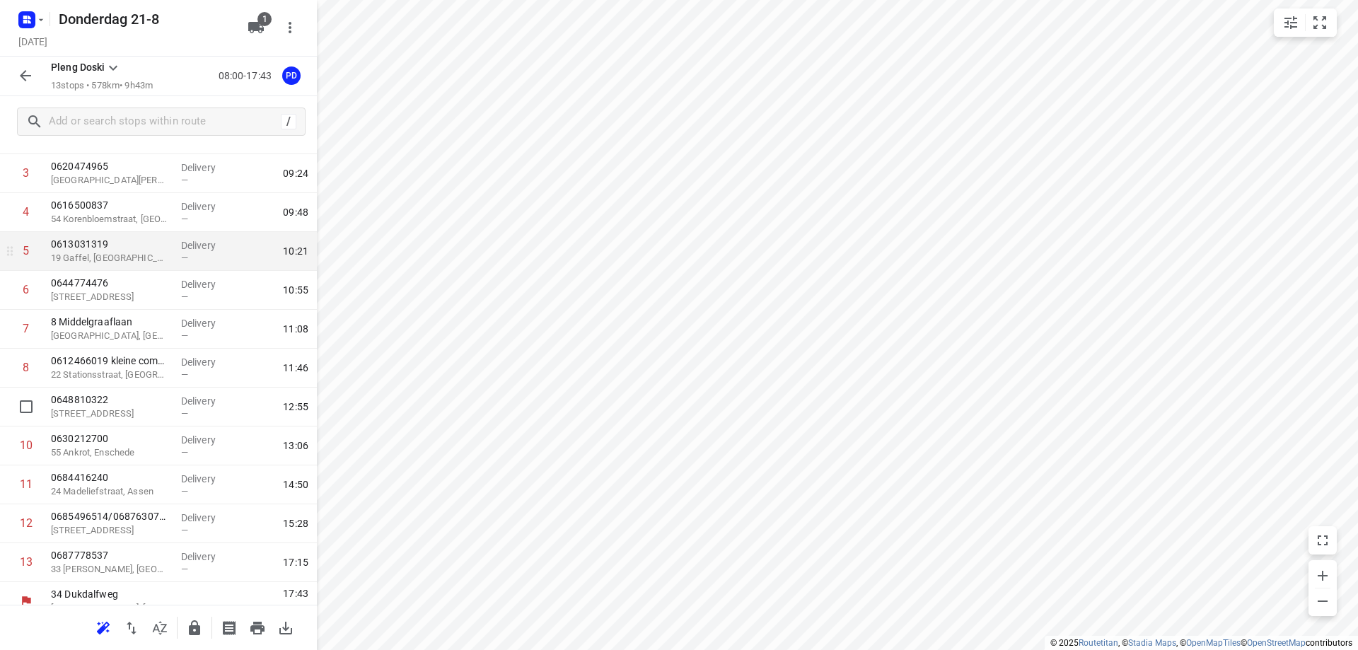
scroll to position [158, 0]
